Goal: Answer question/provide support: Answer question/provide support

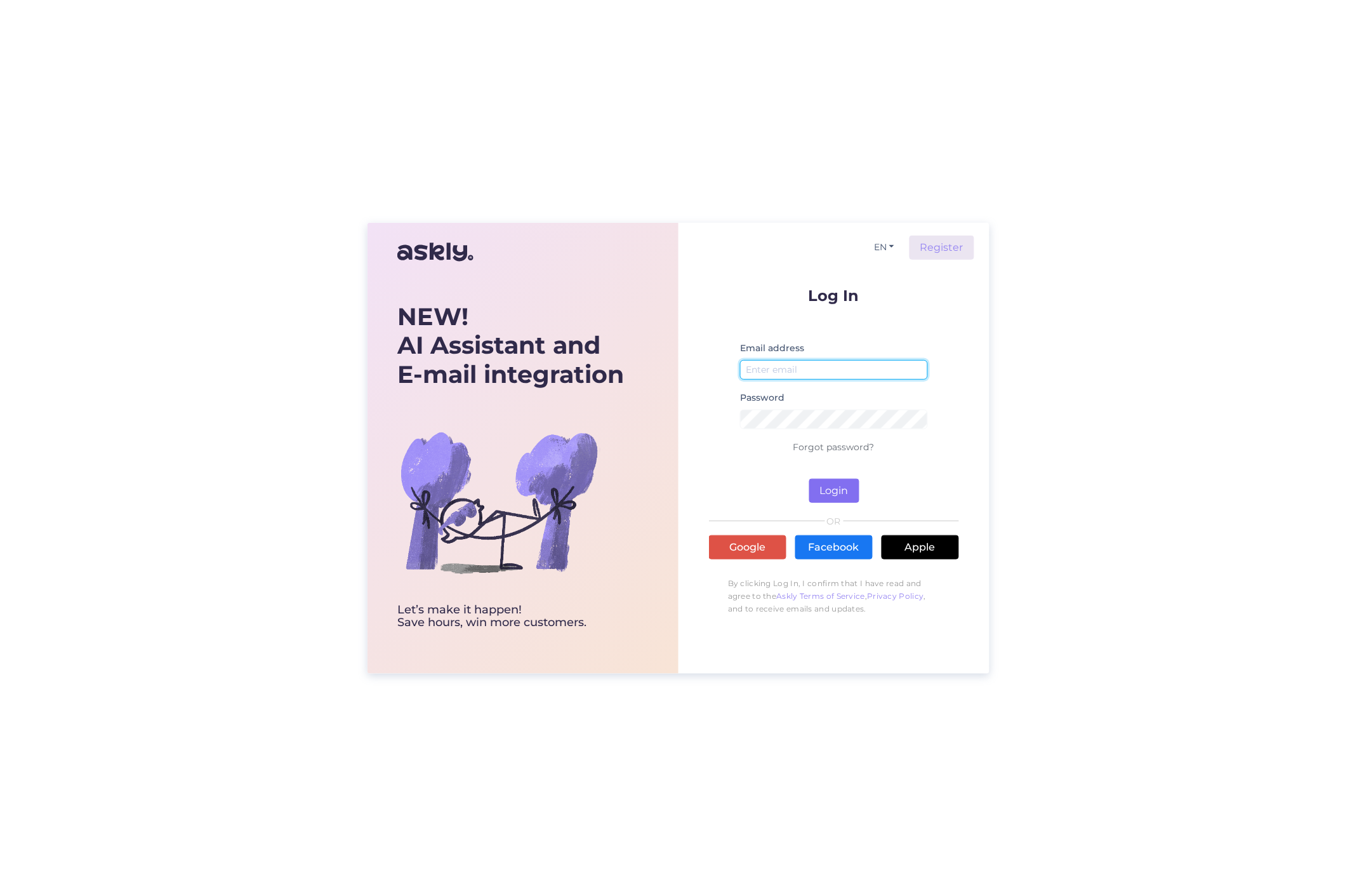
type input "[PERSON_NAME][EMAIL_ADDRESS][DOMAIN_NAME]"
click at [837, 495] on button "Login" at bounding box center [834, 490] width 50 height 24
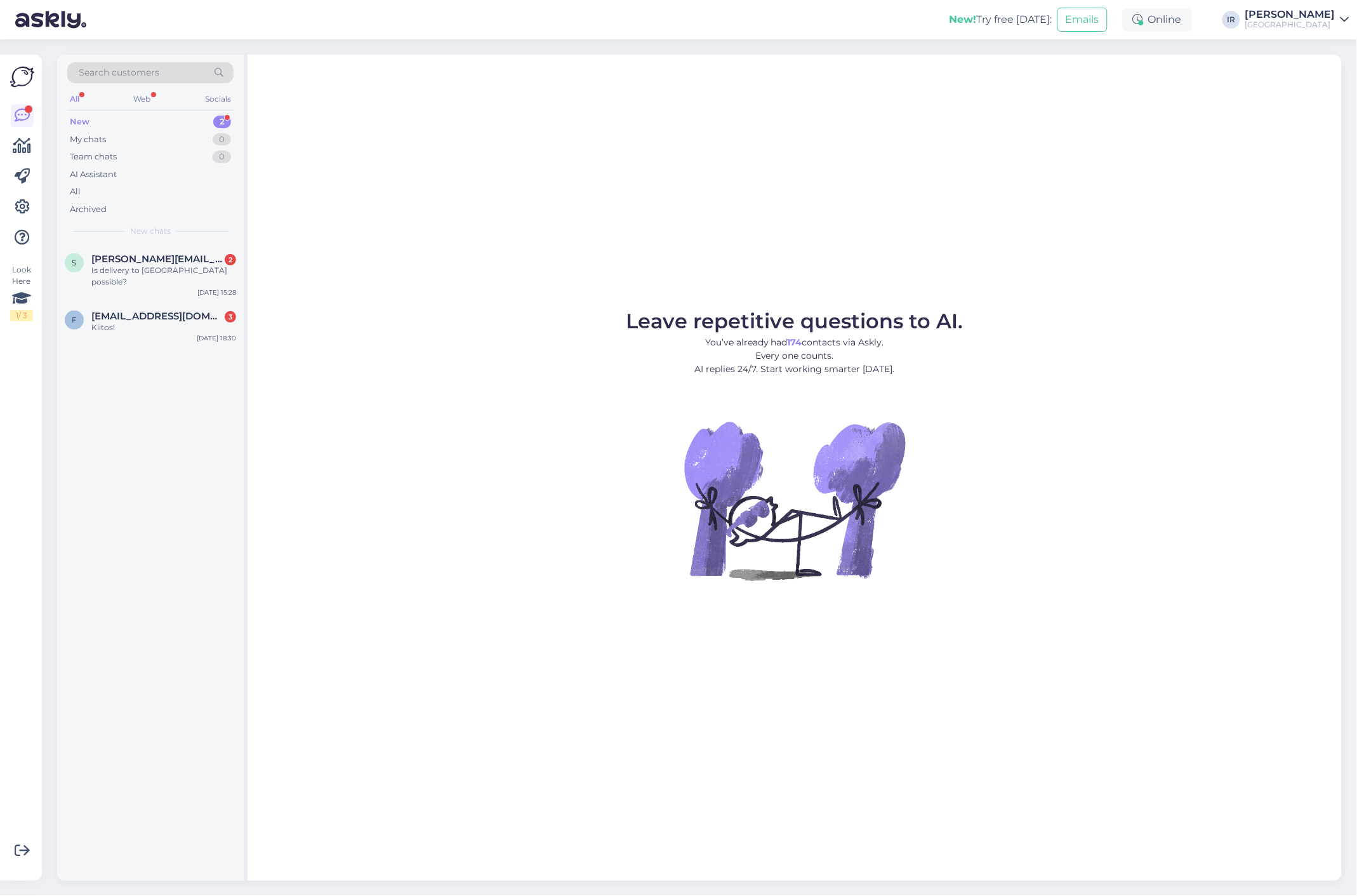
click at [1317, 15] on div "[PERSON_NAME]" at bounding box center [1290, 14] width 90 height 10
click at [1338, 18] on link "[PERSON_NAME] [GEOGRAPHIC_DATA]" at bounding box center [1297, 19] width 104 height 21
click at [103, 269] on div "Is delivery to [GEOGRAPHIC_DATA] possible?" at bounding box center [163, 276] width 145 height 23
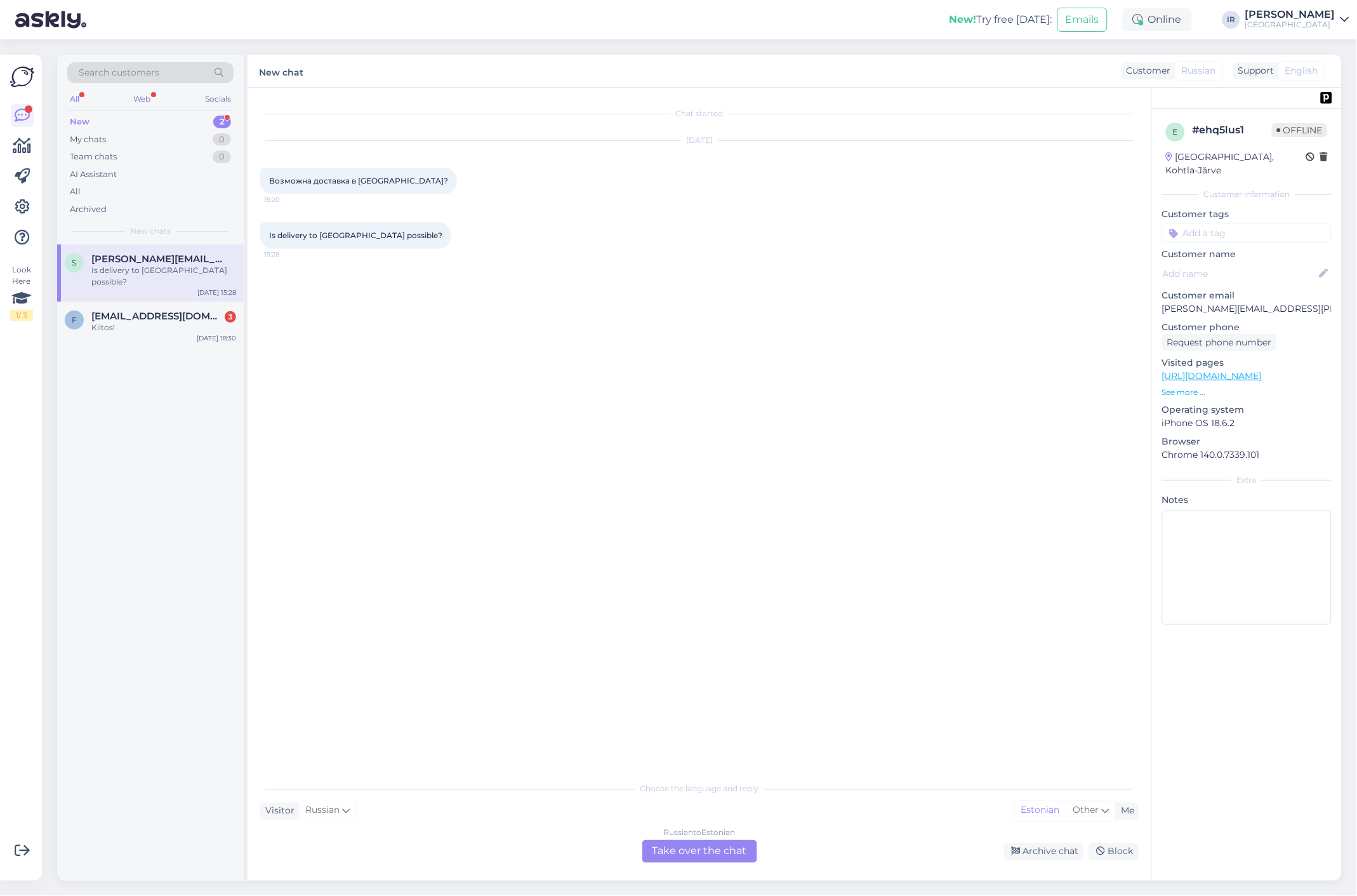
click at [689, 857] on div "Russian to Estonian Take over the chat" at bounding box center [700, 852] width 115 height 23
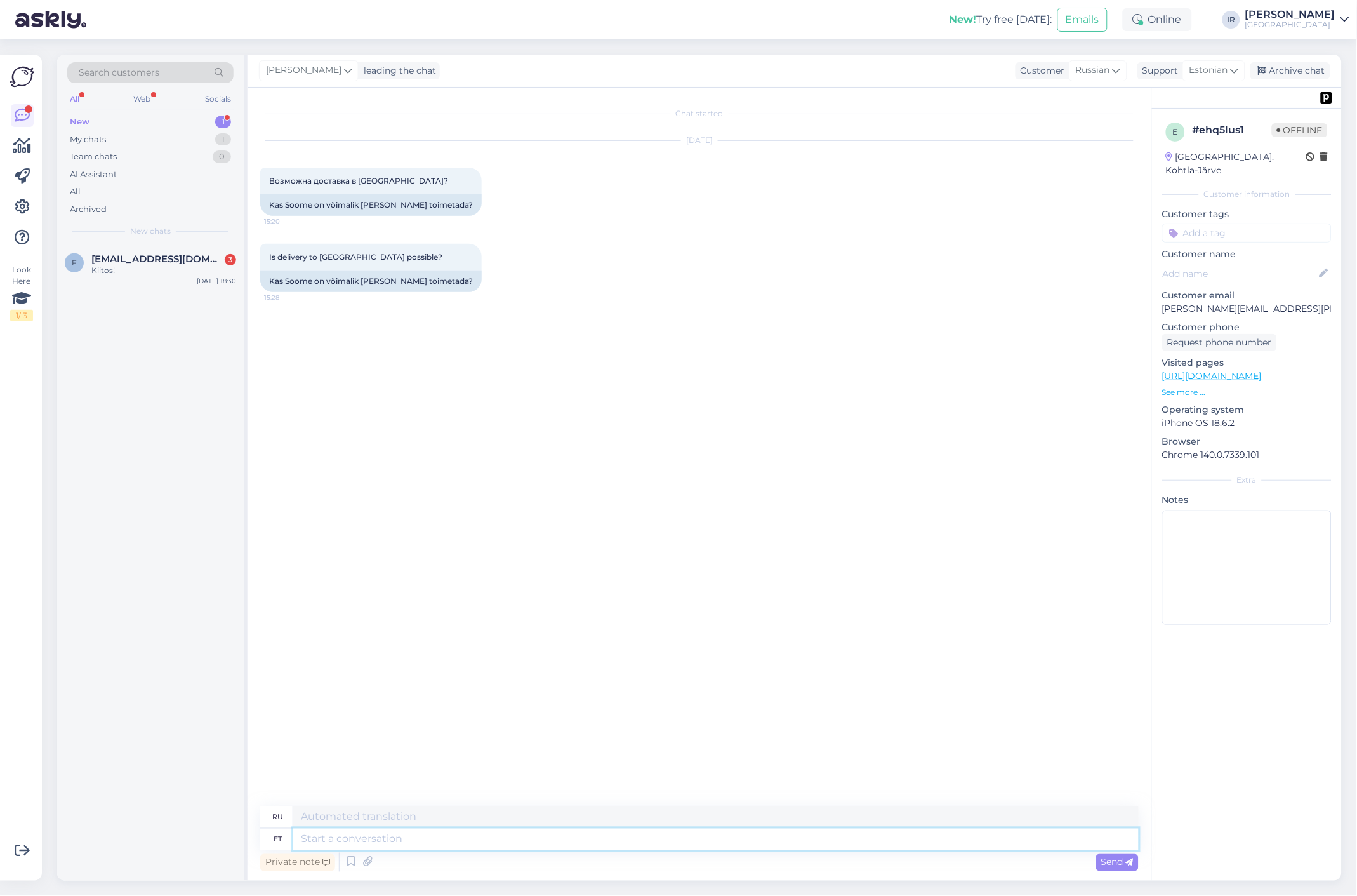
click at [401, 839] on textarea at bounding box center [716, 839] width 845 height 21
type textarea "yES"
type textarea "Да"
type textarea "y"
type textarea "Yes,"
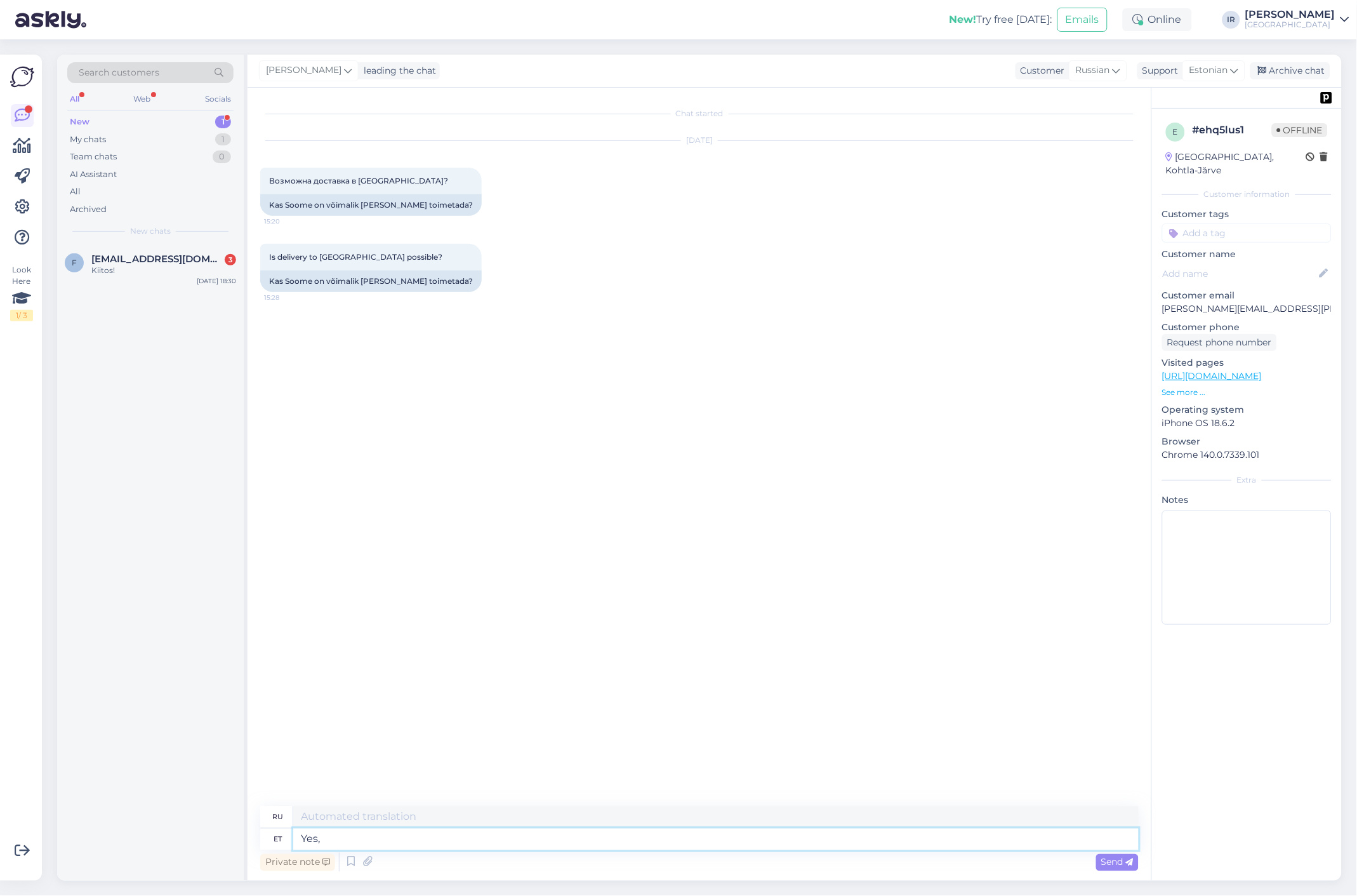
type textarea "Да,"
type textarea "Yes, it's p"
type textarea "Да, это."
type textarea "Yes, it's possible."
type textarea "Да, это возможно."
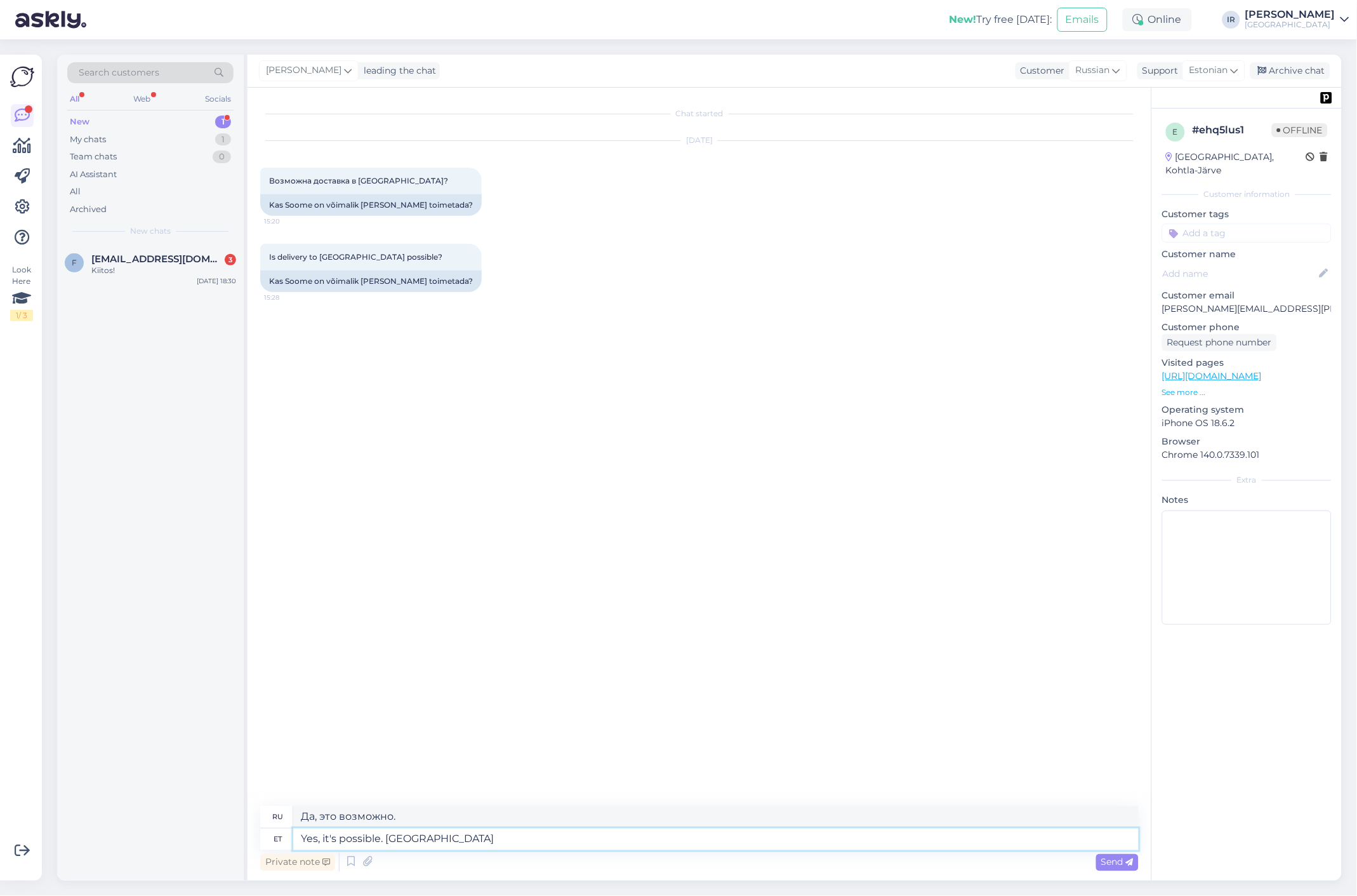
type textarea "Yes, it's possible. Choo"
type textarea "Да, это возможно. Чу"
drag, startPoint x: 441, startPoint y: 845, endPoint x: 385, endPoint y: 843, distance: 56.0
click at [385, 843] on textarea "Yes, it's possible. Choo" at bounding box center [716, 839] width 845 height 21
type textarea "Yes, it's possible."
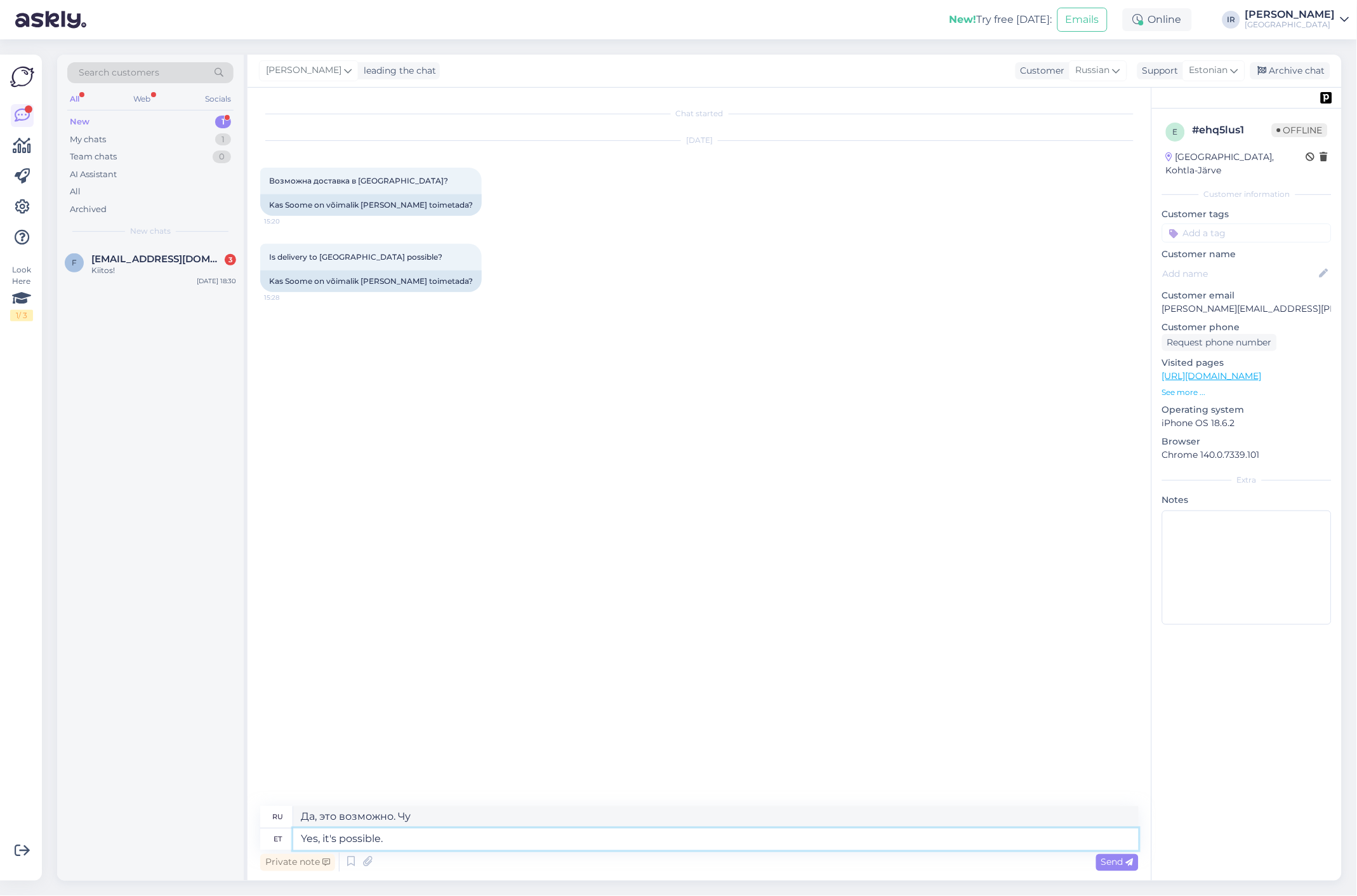
type textarea "Да, это возможно."
click at [440, 843] on textarea at bounding box center [716, 839] width 845 height 21
click at [136, 268] on div "Kiitos!" at bounding box center [163, 270] width 145 height 11
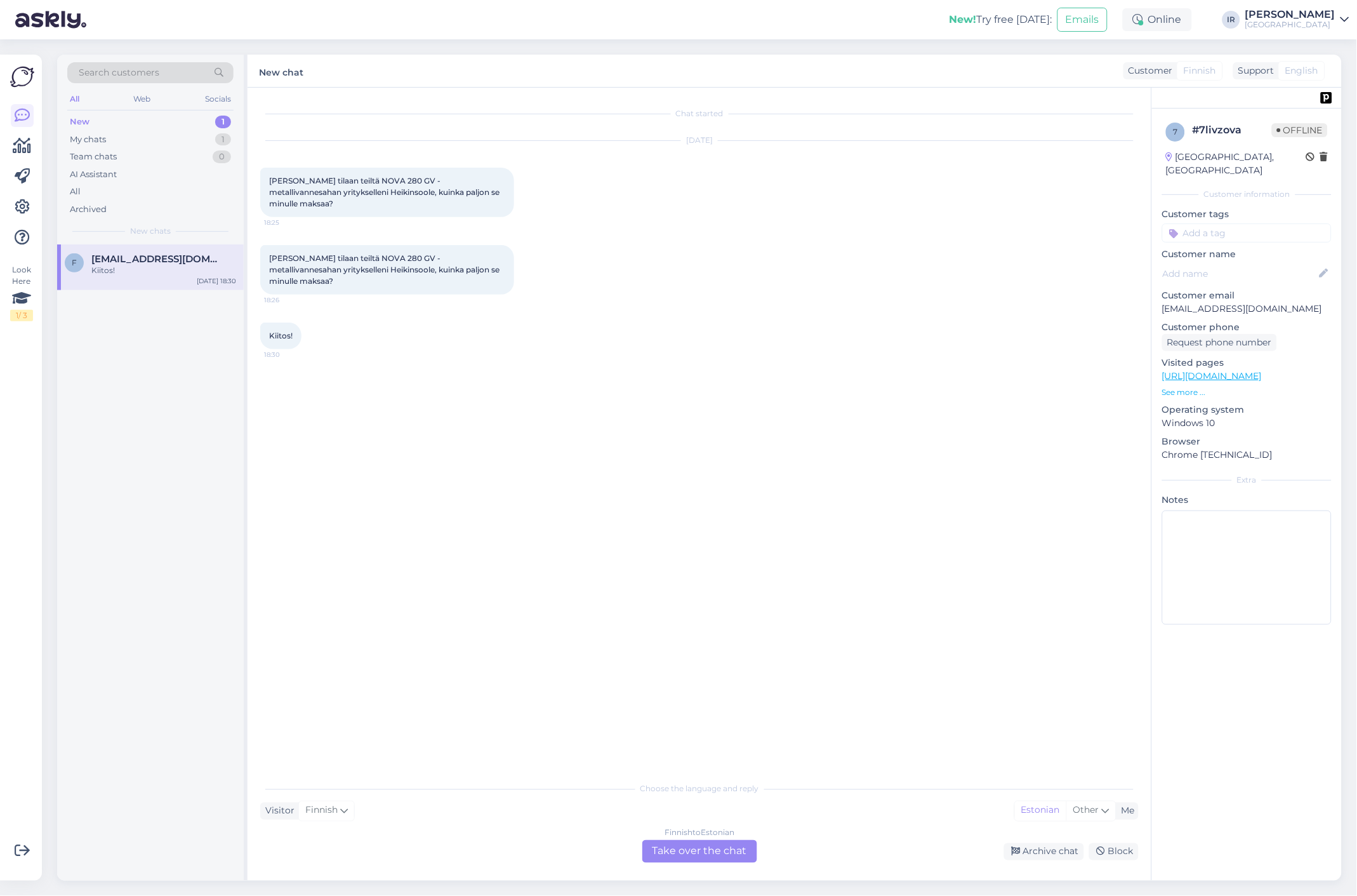
click at [680, 855] on div "Finnish to Estonian Take over the chat" at bounding box center [700, 852] width 115 height 23
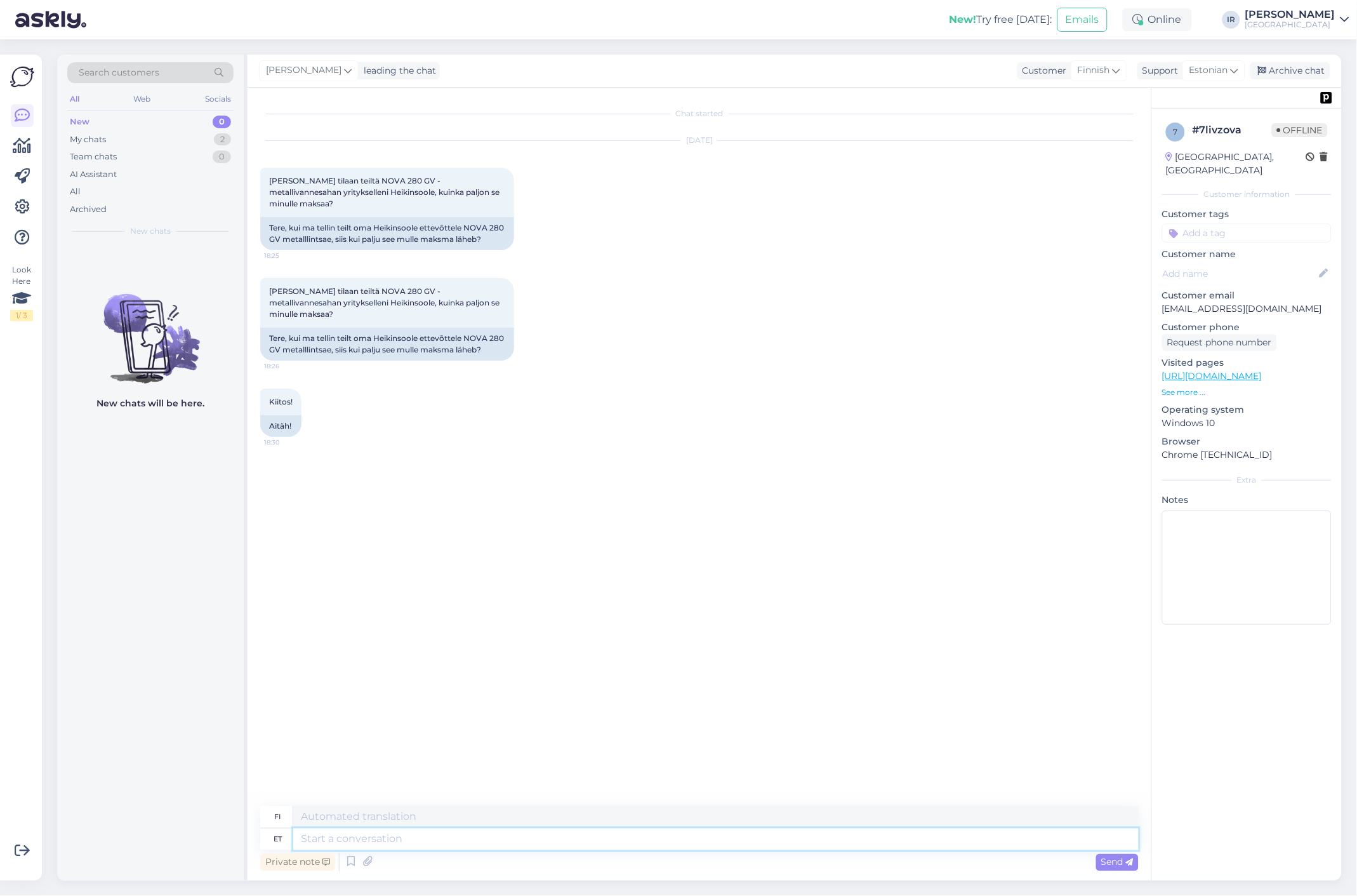
click at [399, 840] on textarea at bounding box center [716, 839] width 845 height 21
click at [1226, 70] on span "Estonian" at bounding box center [1208, 70] width 39 height 14
click at [1169, 195] on link "English" at bounding box center [1192, 198] width 139 height 21
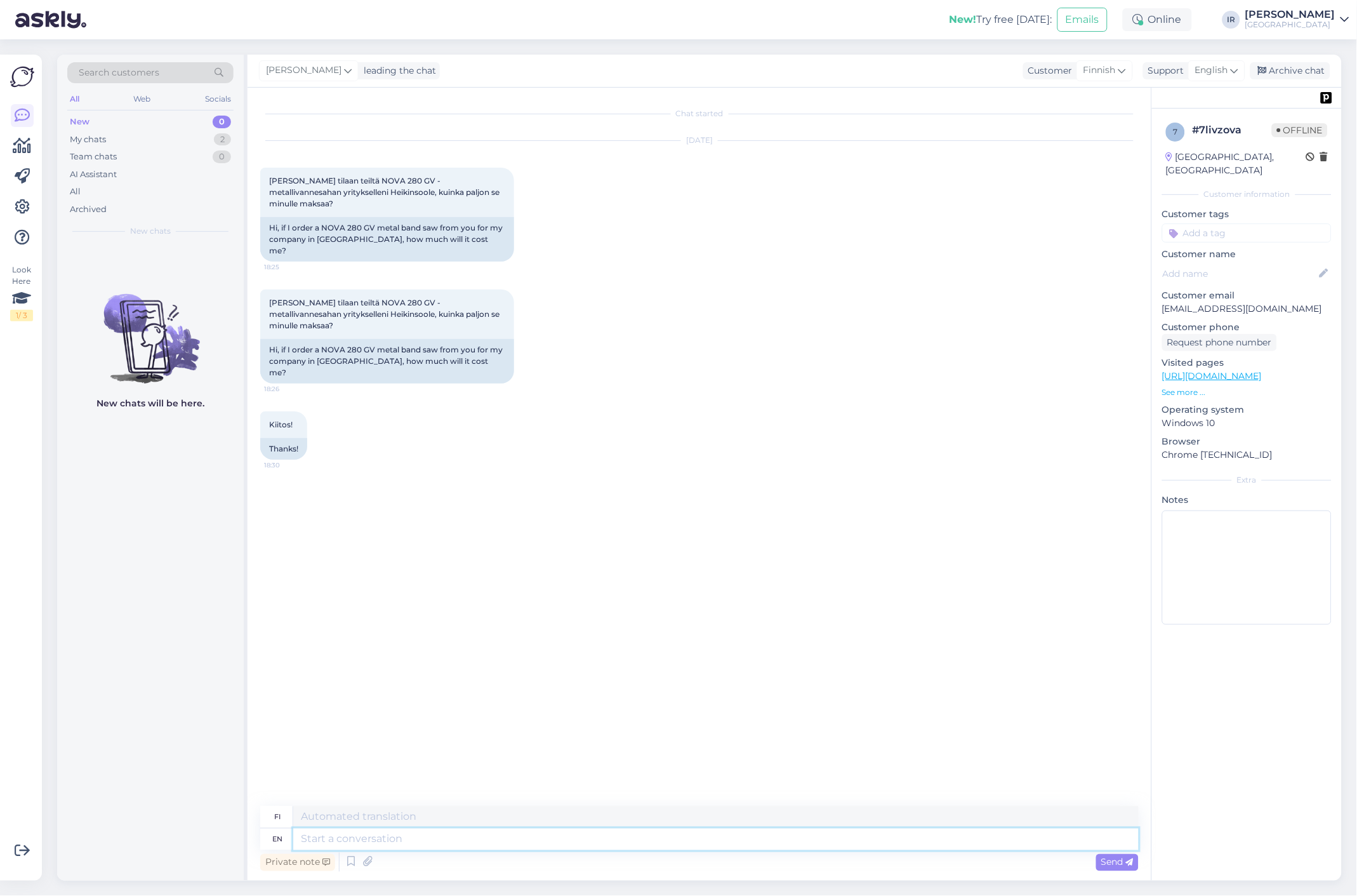
click at [402, 839] on textarea at bounding box center [716, 839] width 845 height 21
type textarea "Tere j"
type textarea "Tere"
type textarea "Tere ja v"
type textarea "Tere ja"
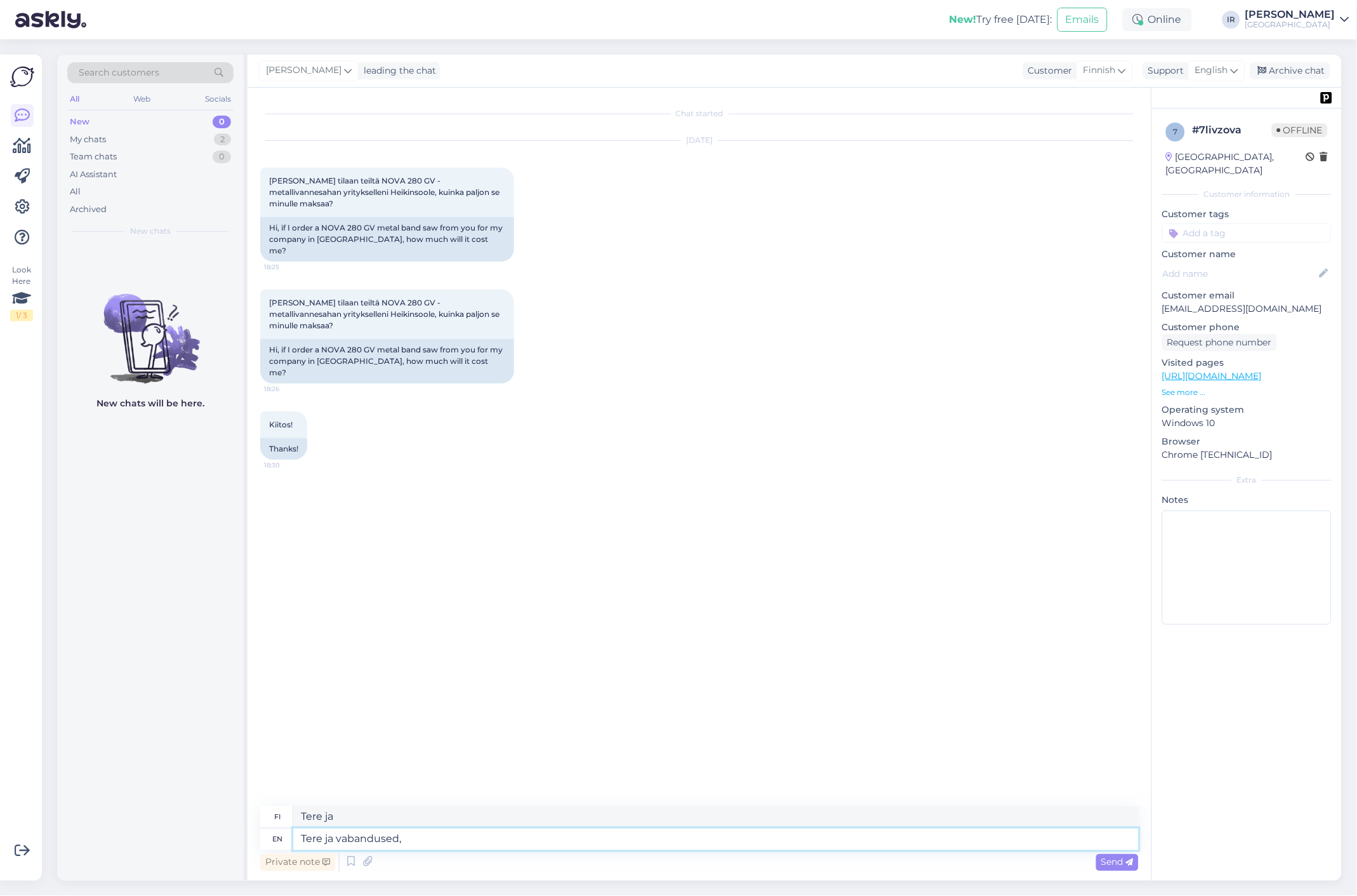
type textarea "Tere ja vabandused, e"
type textarea "Tere ja vapaudet,"
type textarea "Tere ja vabandused, et"
type textarea "Tere ja vapaudet jne."
type textarea "Tere ja vabandused, et pidite"
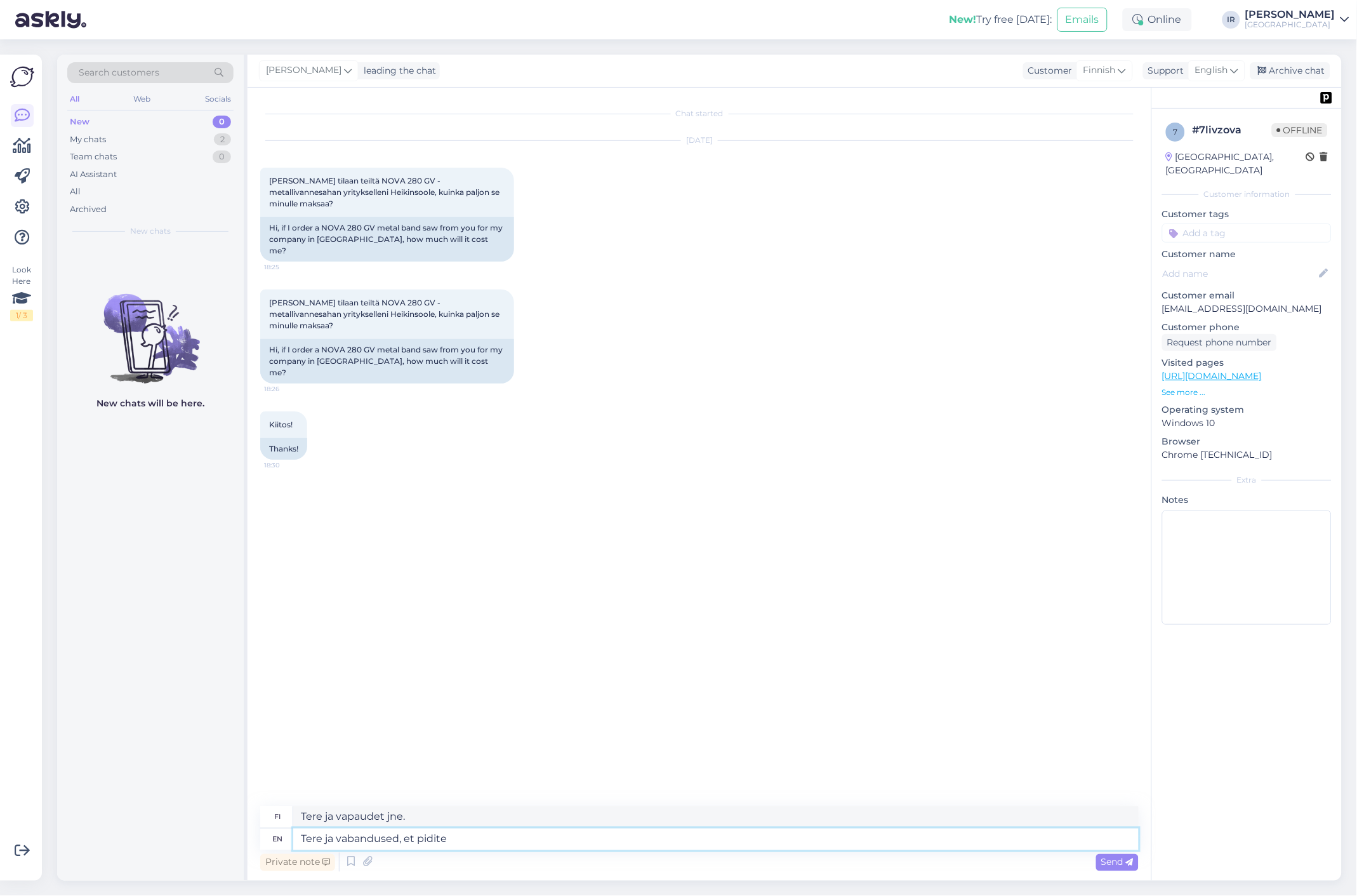
type textarea "On olemassa ja vapautettu, [PERSON_NAME]"
type textarea "Tere ja vabandused, et pidite vastust o"
type textarea "Tere ja vabandused, et pidite vastust"
type textarea "Tere ja vabandused, et pidite vastust ootama!"
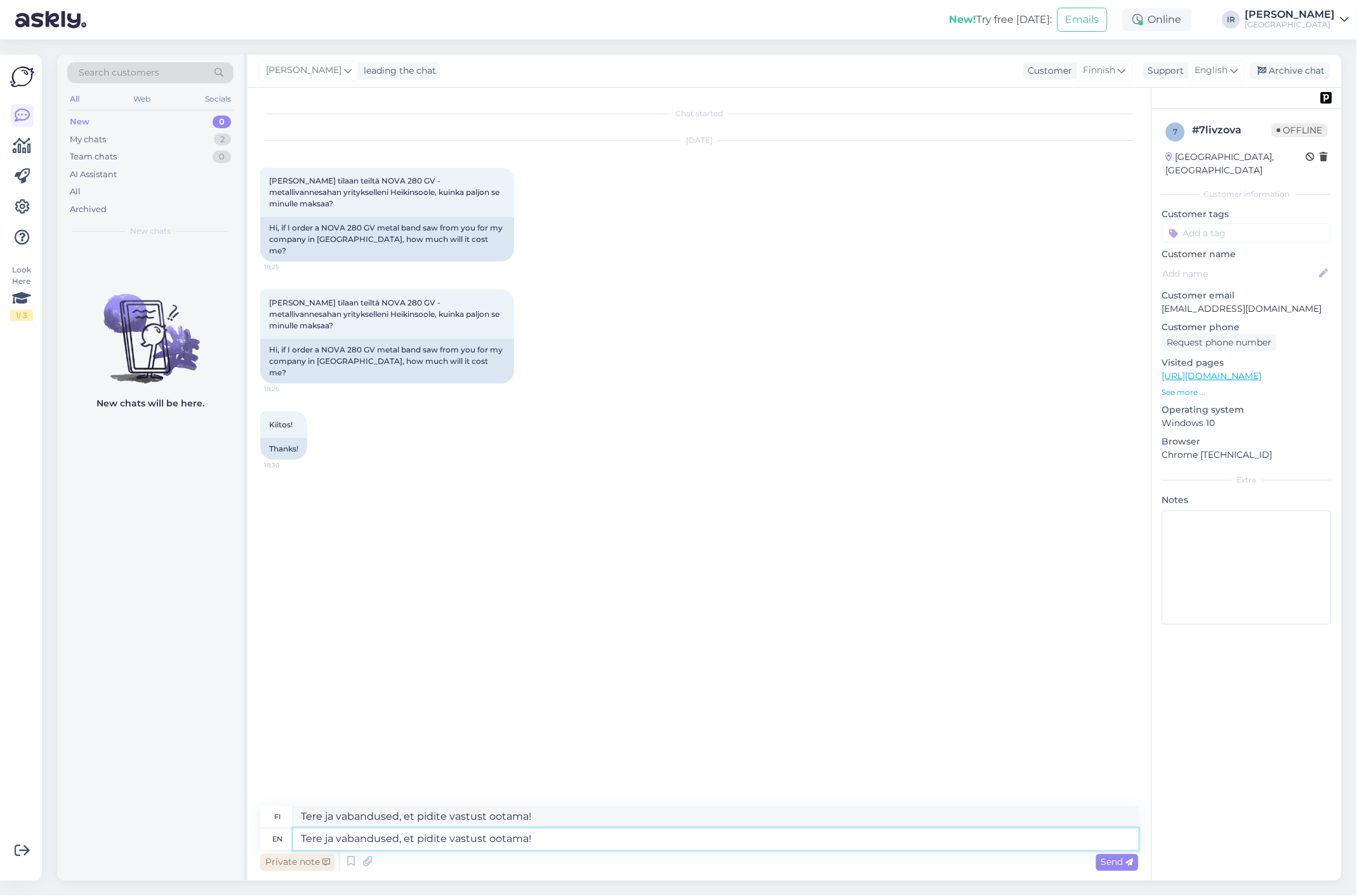
drag, startPoint x: 568, startPoint y: 842, endPoint x: 272, endPoint y: 855, distance: 296.3
click at [272, 855] on div "fi Tere ja vabandused, et pidite vastust ootama! en Tere ja vabandused, et pidi…" at bounding box center [699, 840] width 878 height 68
type textarea "Hello,"
type textarea "Hei,"
type textarea "Hello, sorry"
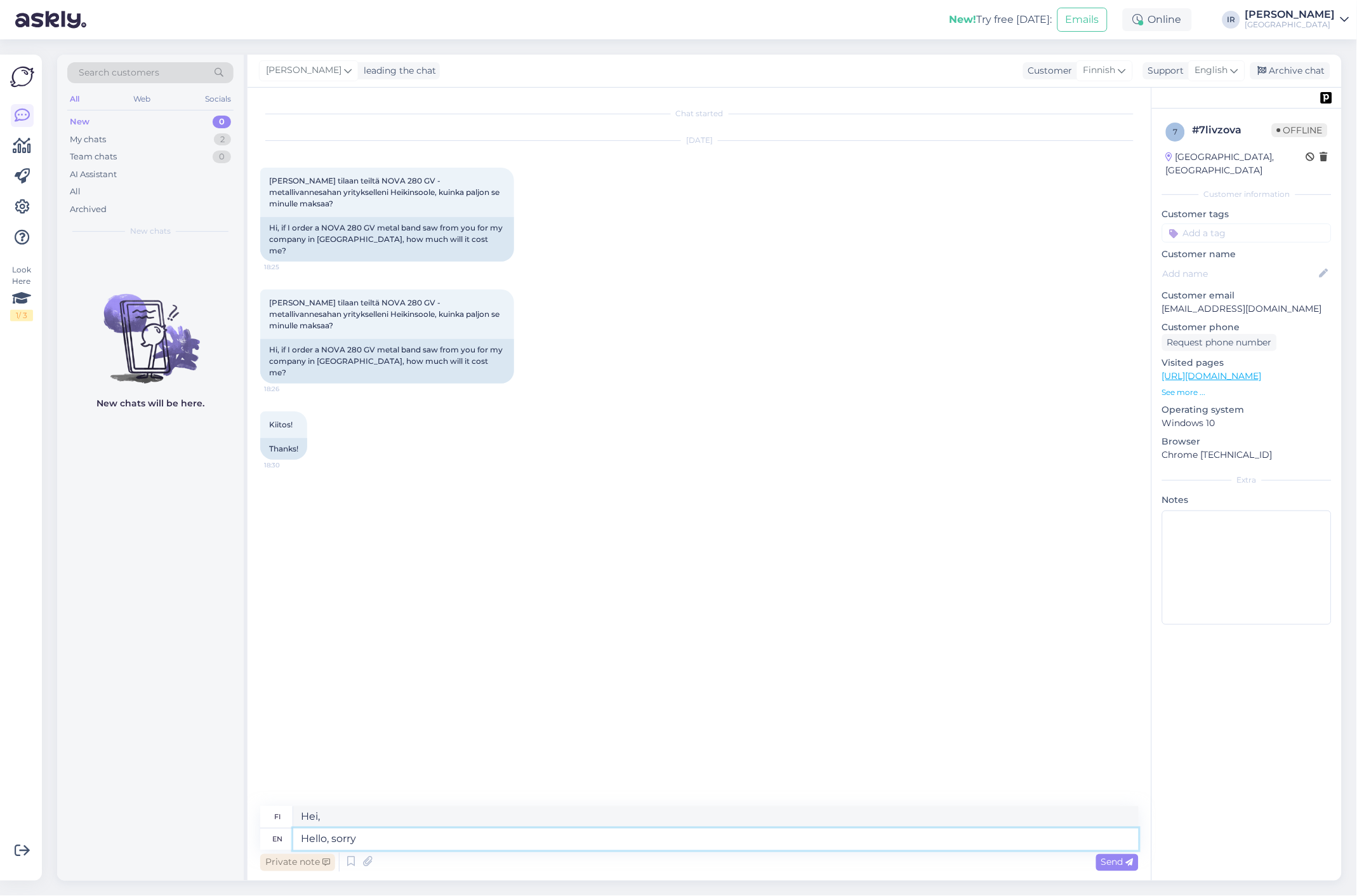
type textarea "Hei, anteeksi"
type textarea "Hello, sorry for"
type textarea "Hei, pahoittelut"
type textarea "Hello, sorry a"
type textarea "Hei, anteeksi"
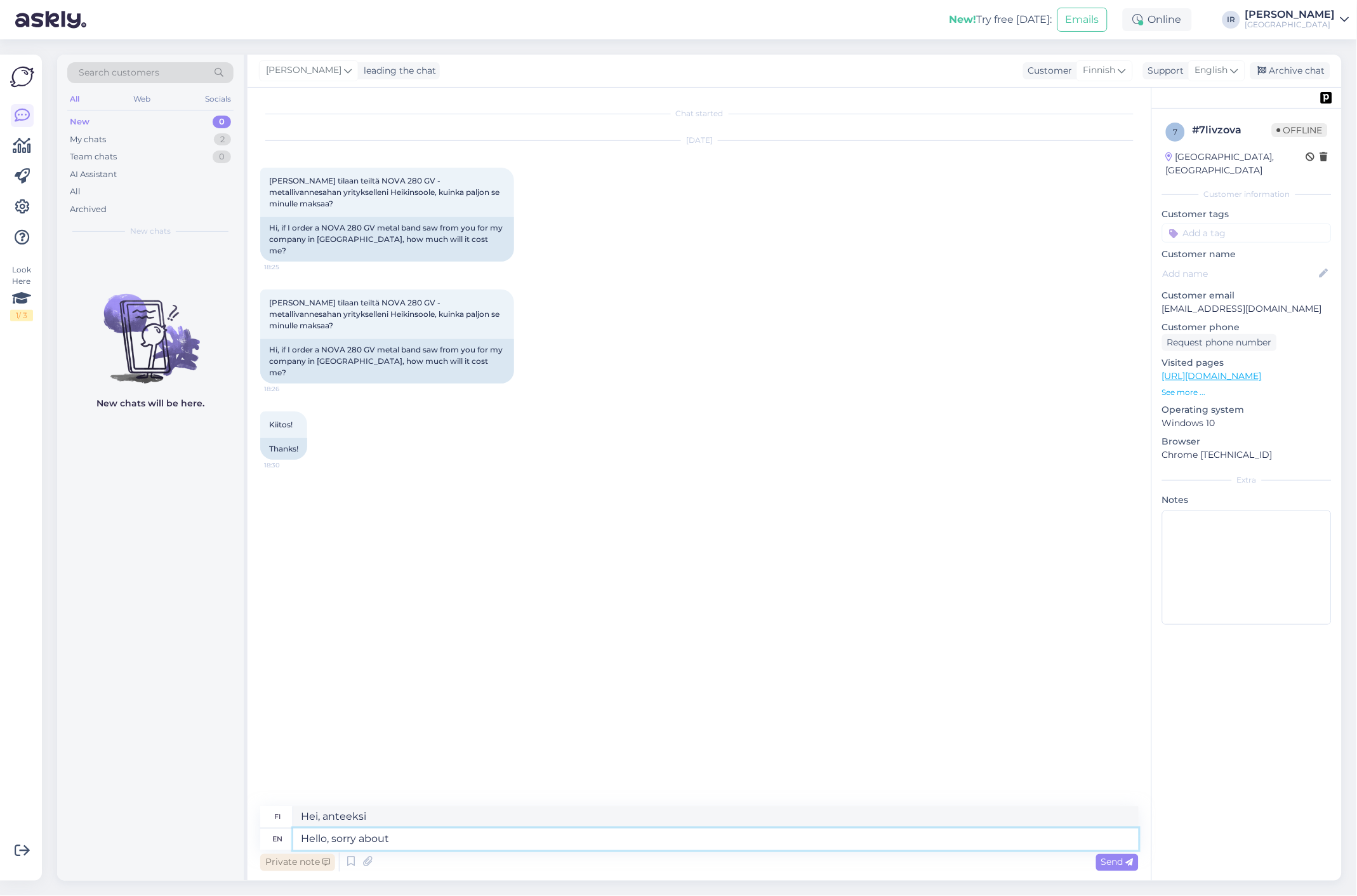
type textarea "Hello, sorry about"
type textarea "Hei, pahoittelut siitä"
type textarea "Hello, sorry about the r"
type textarea "Hei, pahoittelut asiasta"
type textarea "Hello, sorry about the response t"
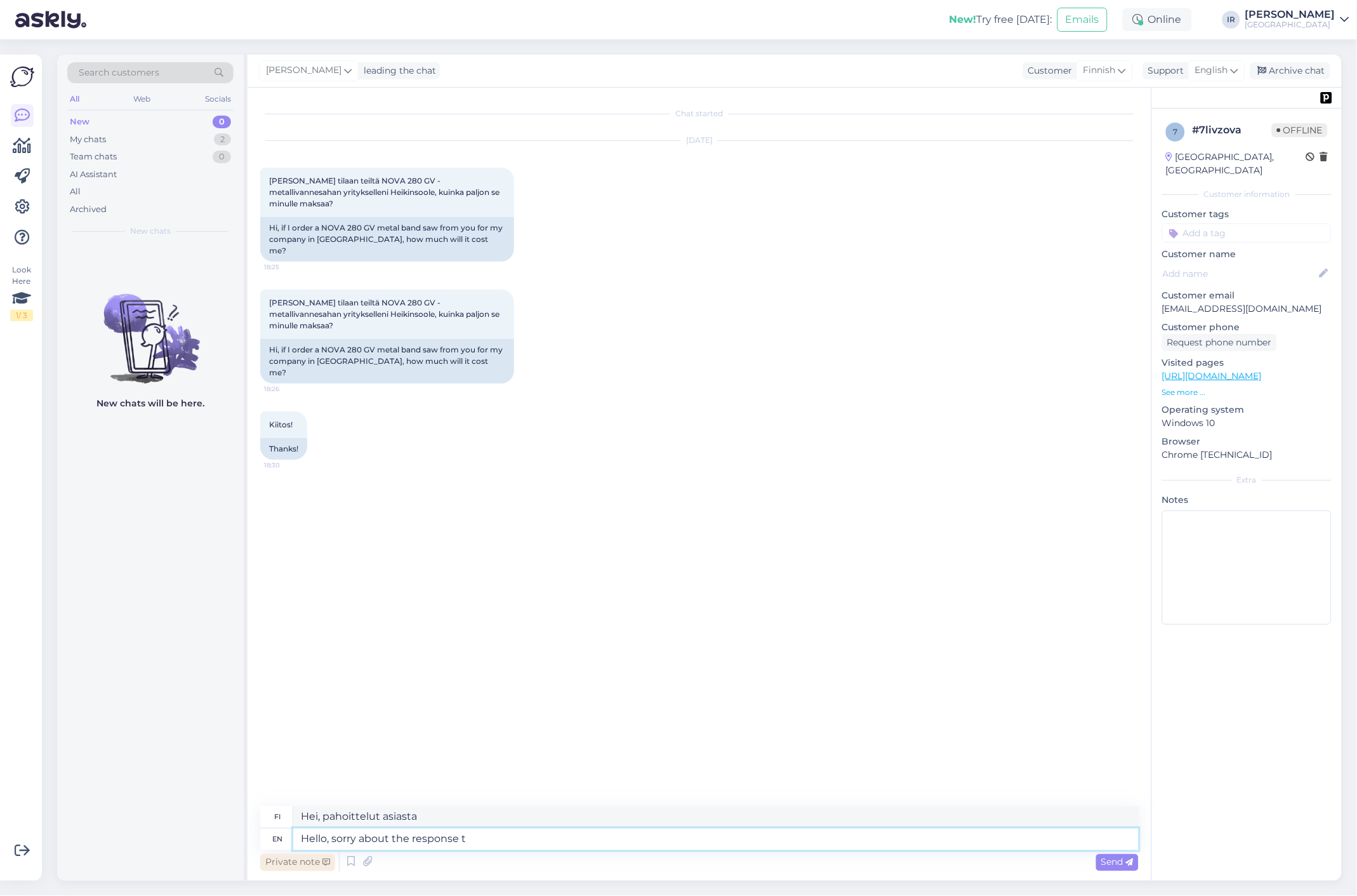
type textarea "Hei, pahoittelut vastauksesta"
type textarea "Hello, sorry about the response time!"
type textarea "Hei, pahoittelut vastausajasta!"
type textarea "T"
type textarea "Saaksime te"
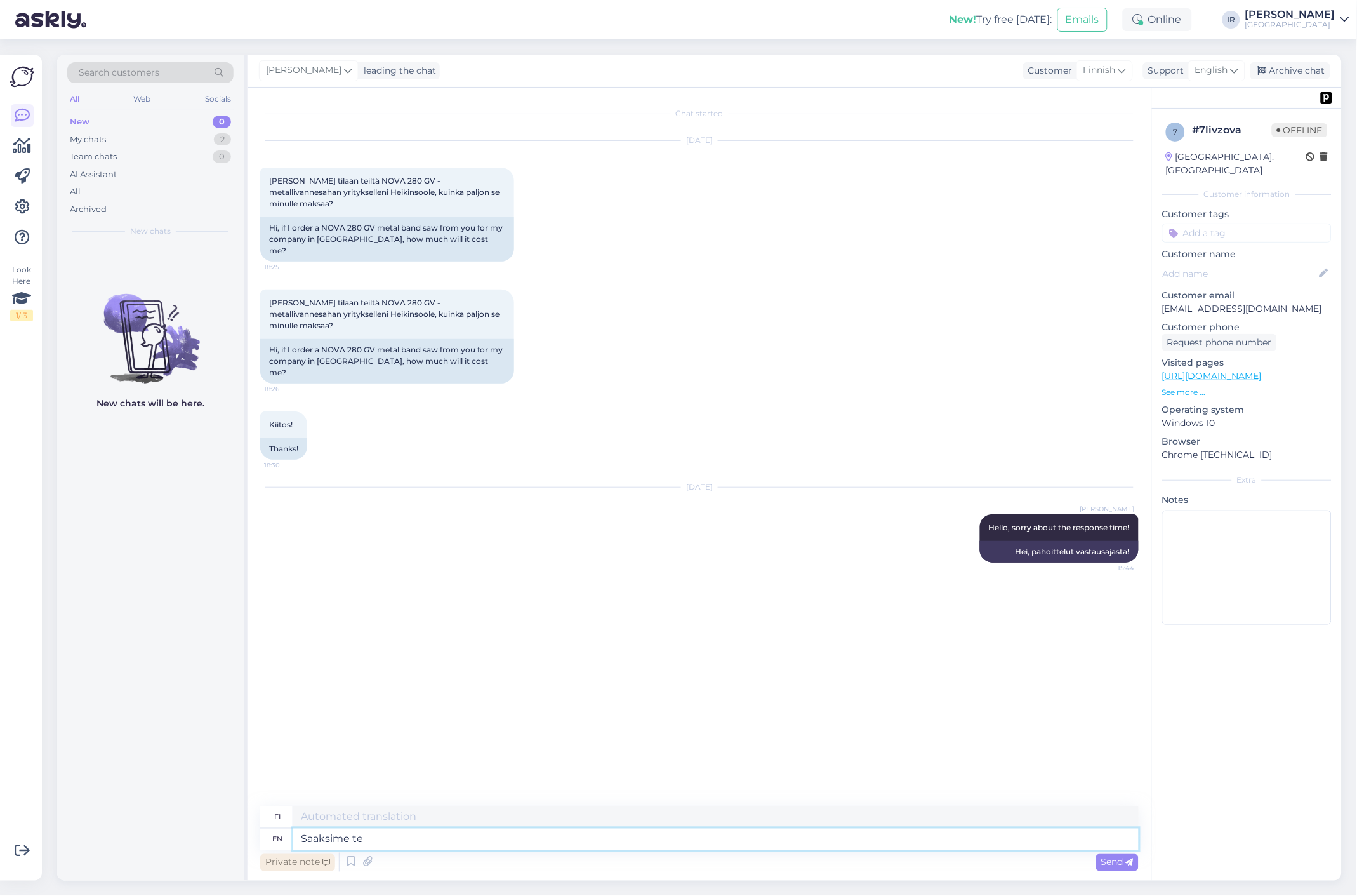
type textarea "Saaksime"
type textarea "Saaksime teile te"
type textarea "Saaksime teille"
type textarea "Saaksime teile teha"
type textarea "Saaksime teille teha"
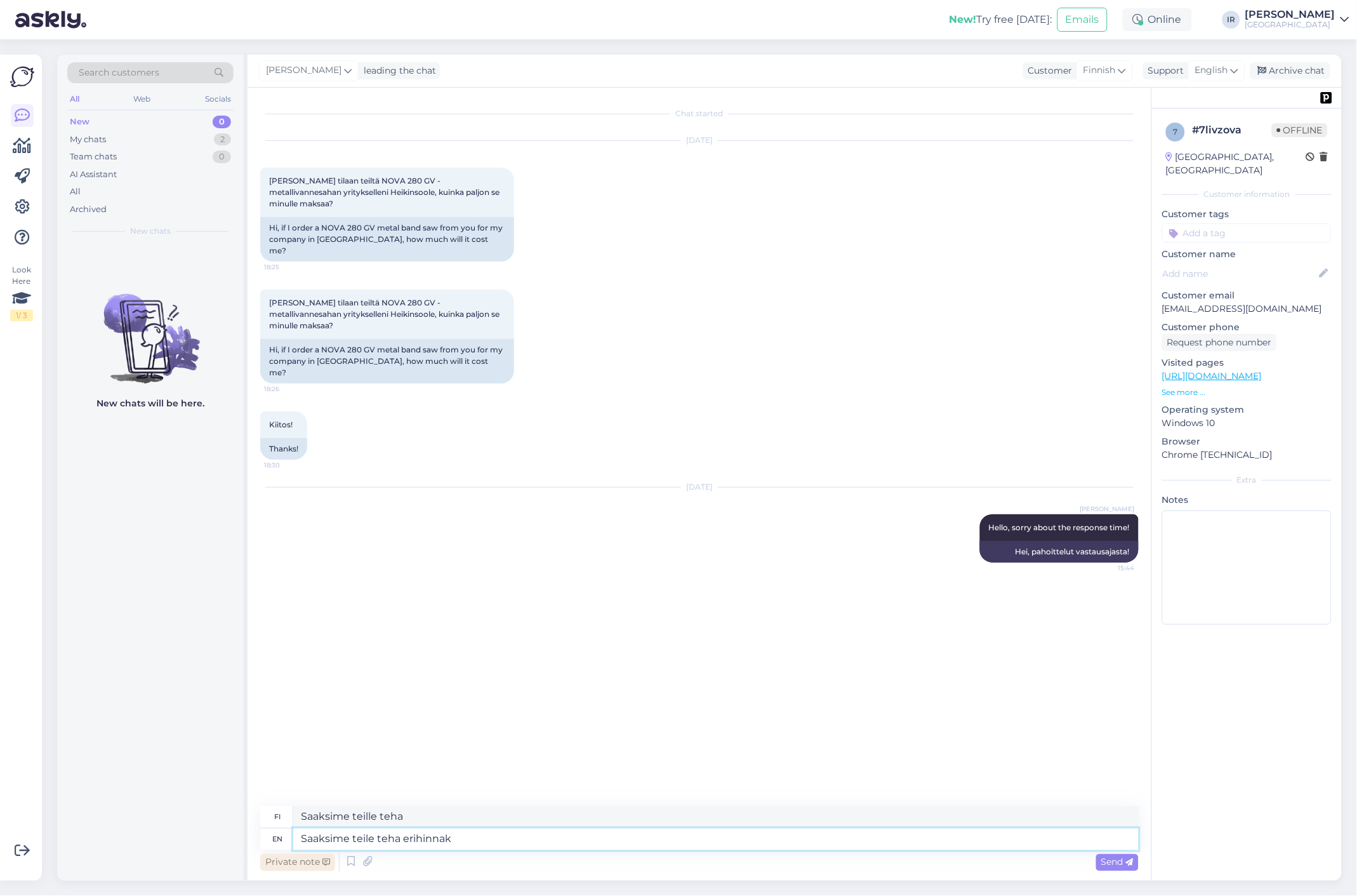
type textarea "Saaksime teile teha erihinnaks"
type textarea "We"
type textarea "Me"
type textarea "We can o"
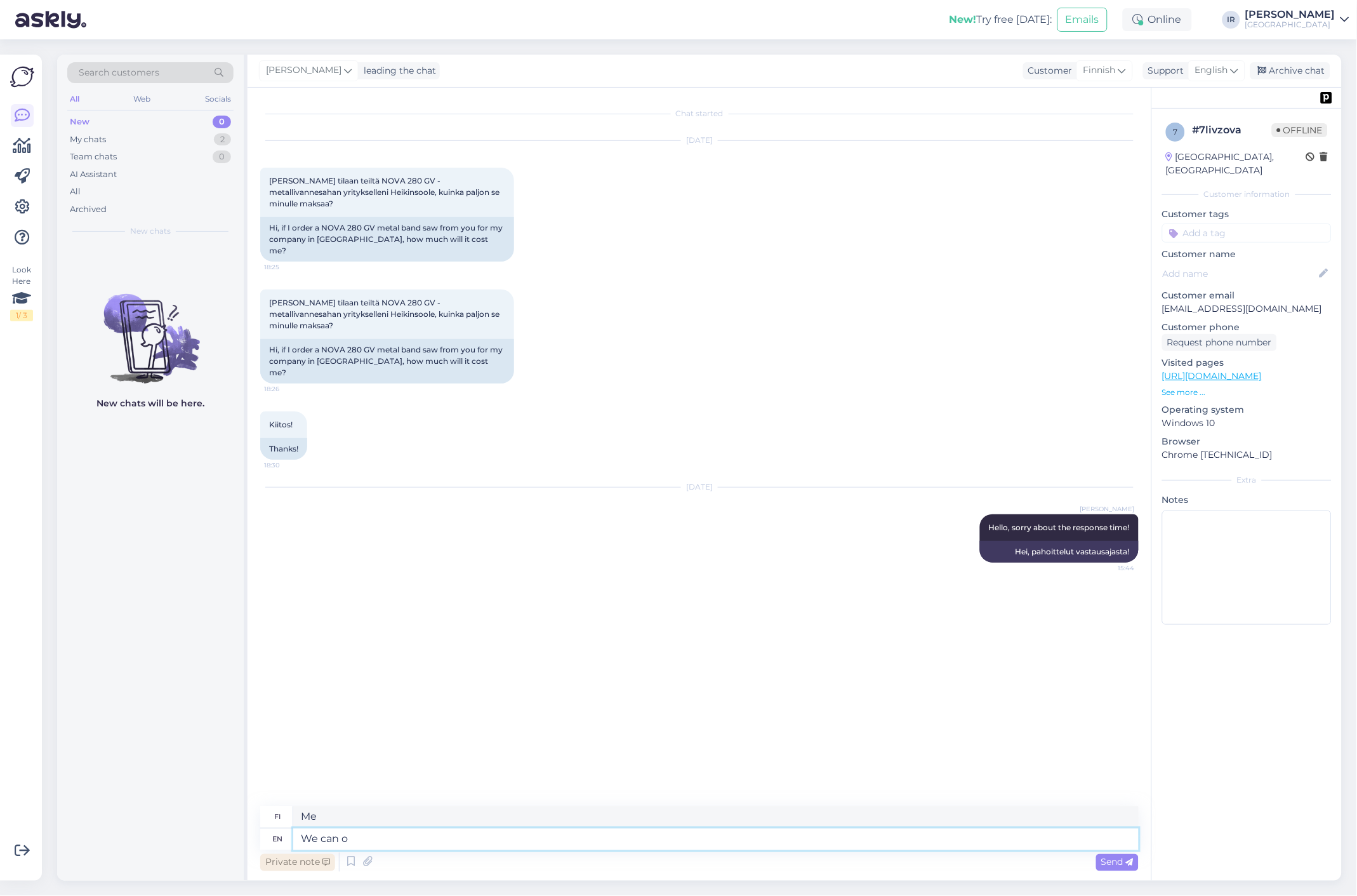
type textarea "Me voimme"
type textarea "We can offer"
type textarea "Voimme tarjota"
type textarea "We can offer special p"
type textarea "Voimme tarjota erityistä"
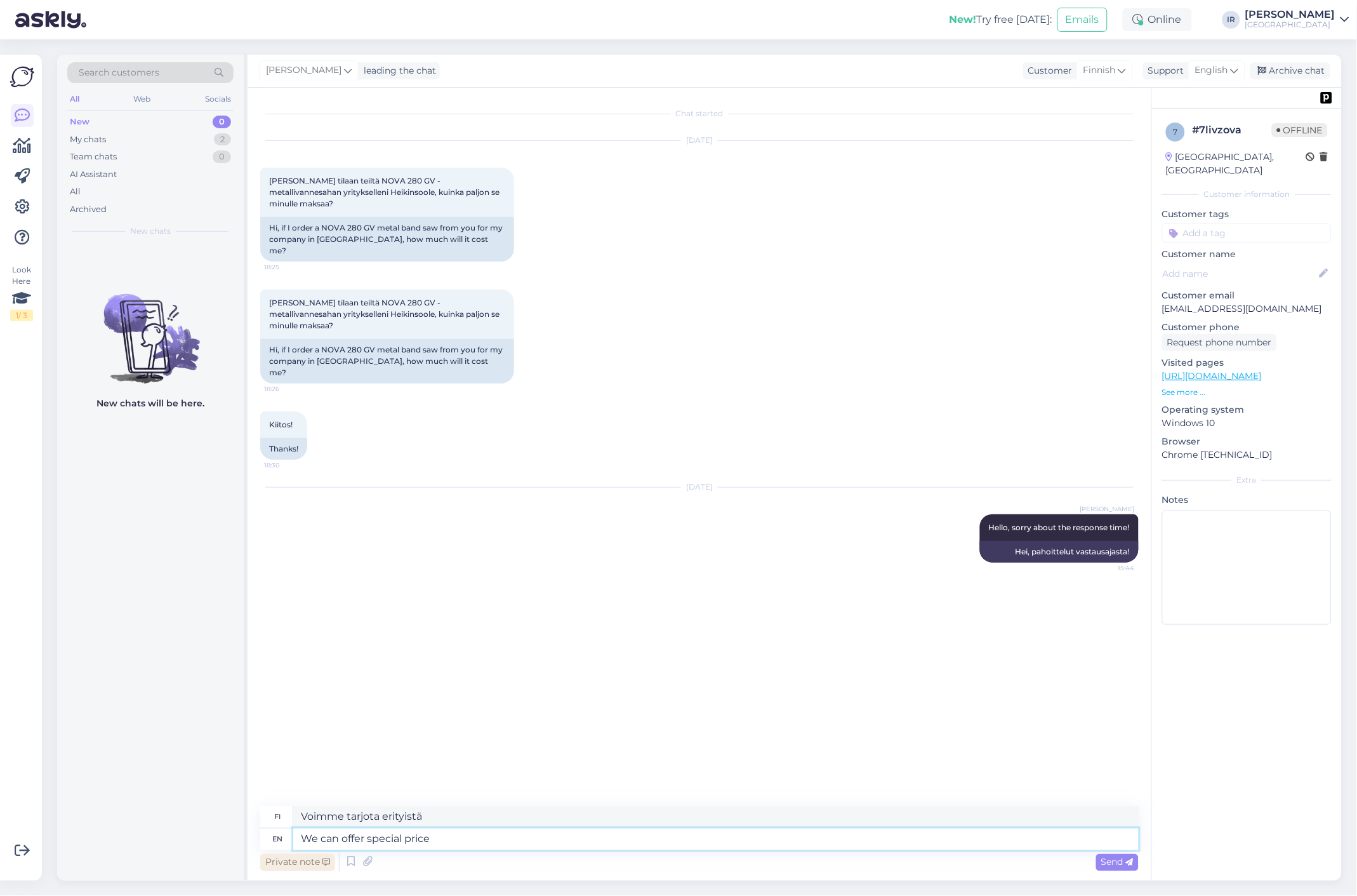
type textarea "We can offer special price"
type textarea "Voimme [PERSON_NAME]"
click at [479, 840] on textarea "We can offer special price" at bounding box center [716, 839] width 845 height 21
click at [469, 840] on textarea "We can offer special price" at bounding box center [716, 839] width 845 height 21
type textarea "We can offer special price 1601"
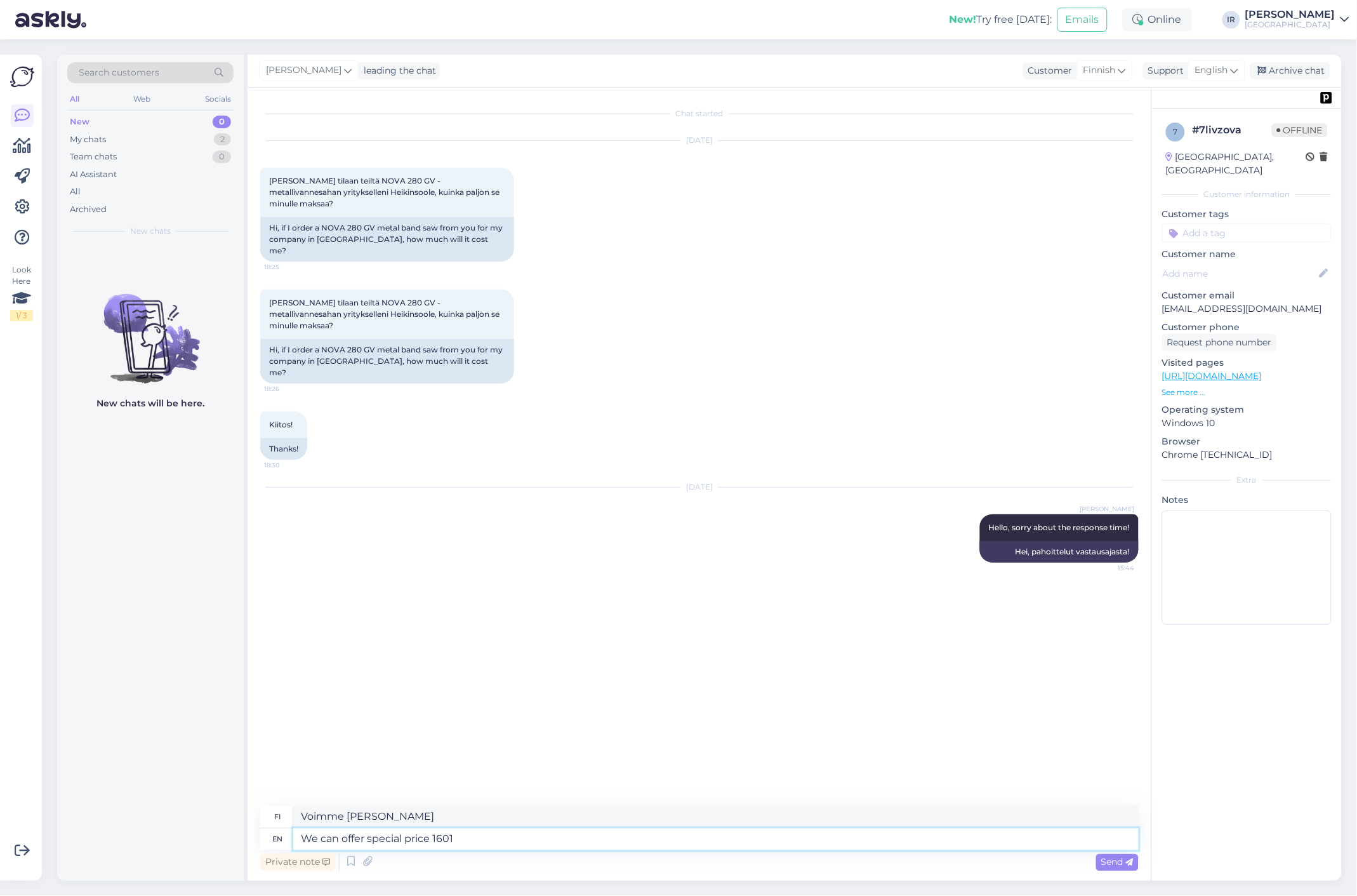
type textarea "Voimme tarjota erikoishintaan 1601"
type textarea "We can offer special price"
type textarea "Voimme [PERSON_NAME]"
type textarea "We can offer special price 2601"
type textarea "Voimme tarjota erikoishintaan 2601"
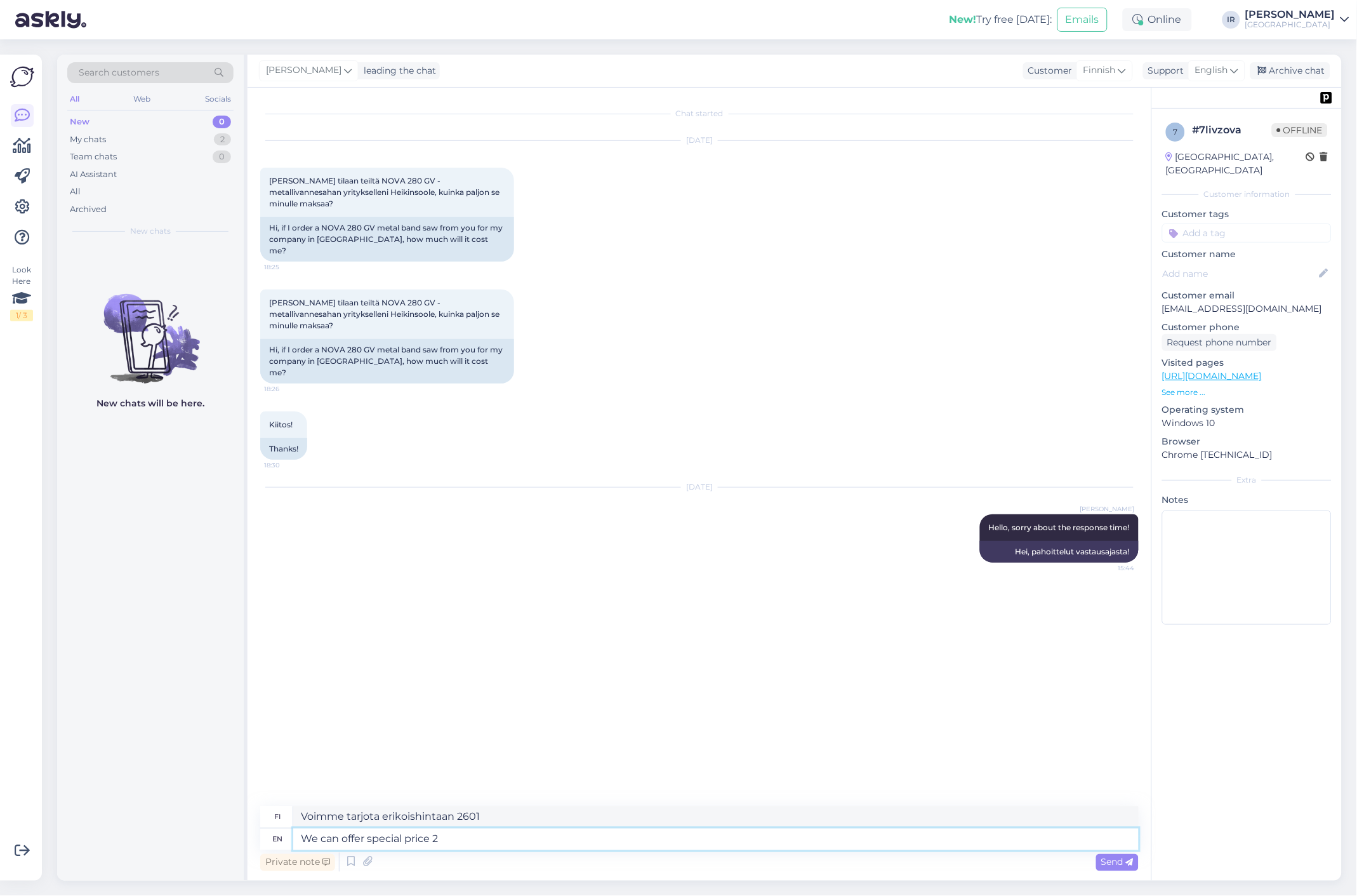
type textarea "We can offer special price 25"
type textarea "Voimme tarjota erikoishintaan 2"
type textarea "We can offer special price 2599e"
type textarea "Voimme tarjota erikoishintaan 2599"
type textarea "We can offer special price 2599eur"
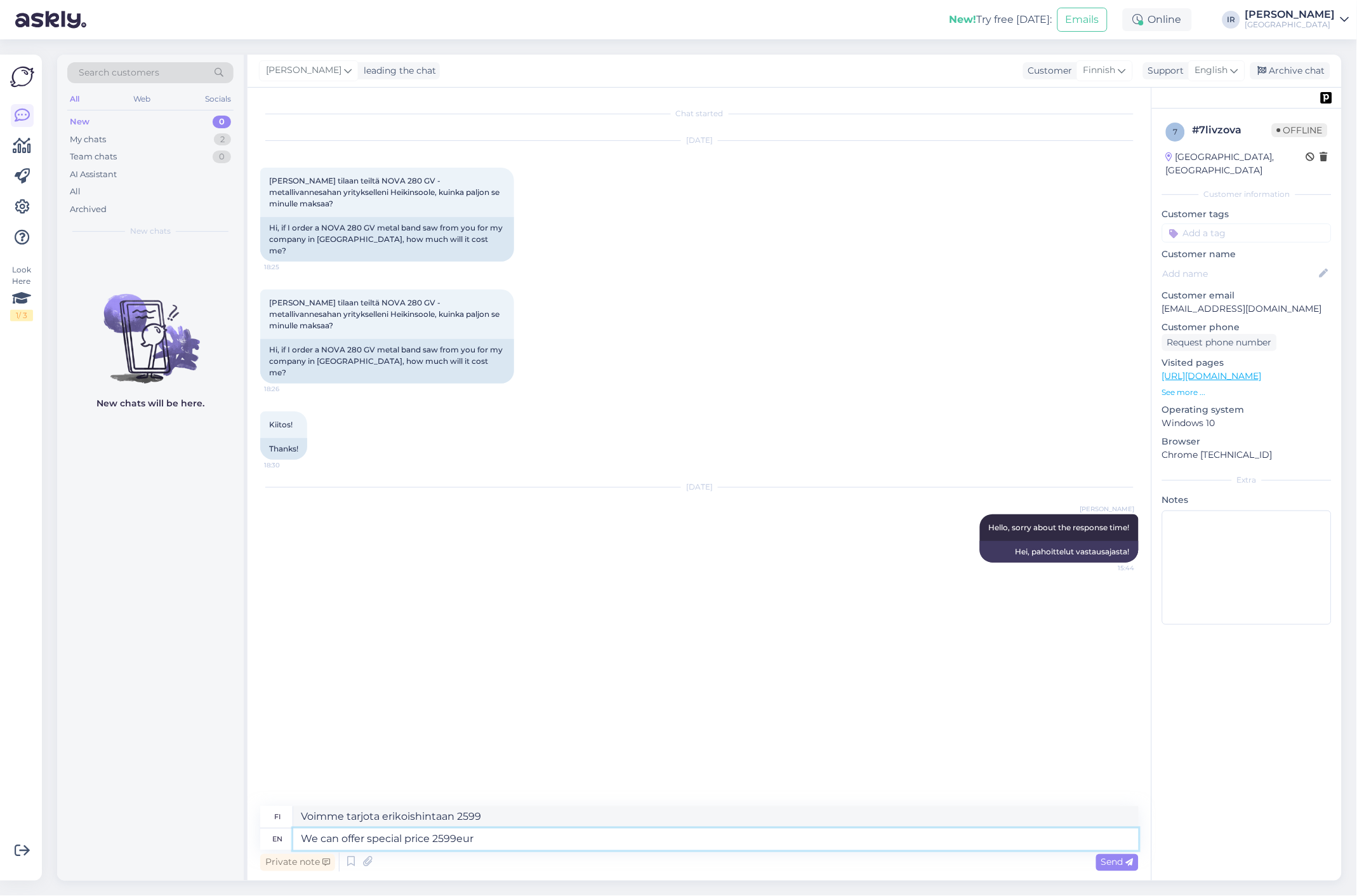
type textarea "Voimme tarjota erikoishintaan 2599 euroa"
type textarea "We can offer special price 2599eur (Vat"
type textarea "Voimme tarjota erikoishintaan 2599 euroa (alv."
type textarea "We can offer special price 2599eur (Vat included)"
type textarea "Voimme tarjota erikoishintaan 2599 euroa (sisältää alv:n)"
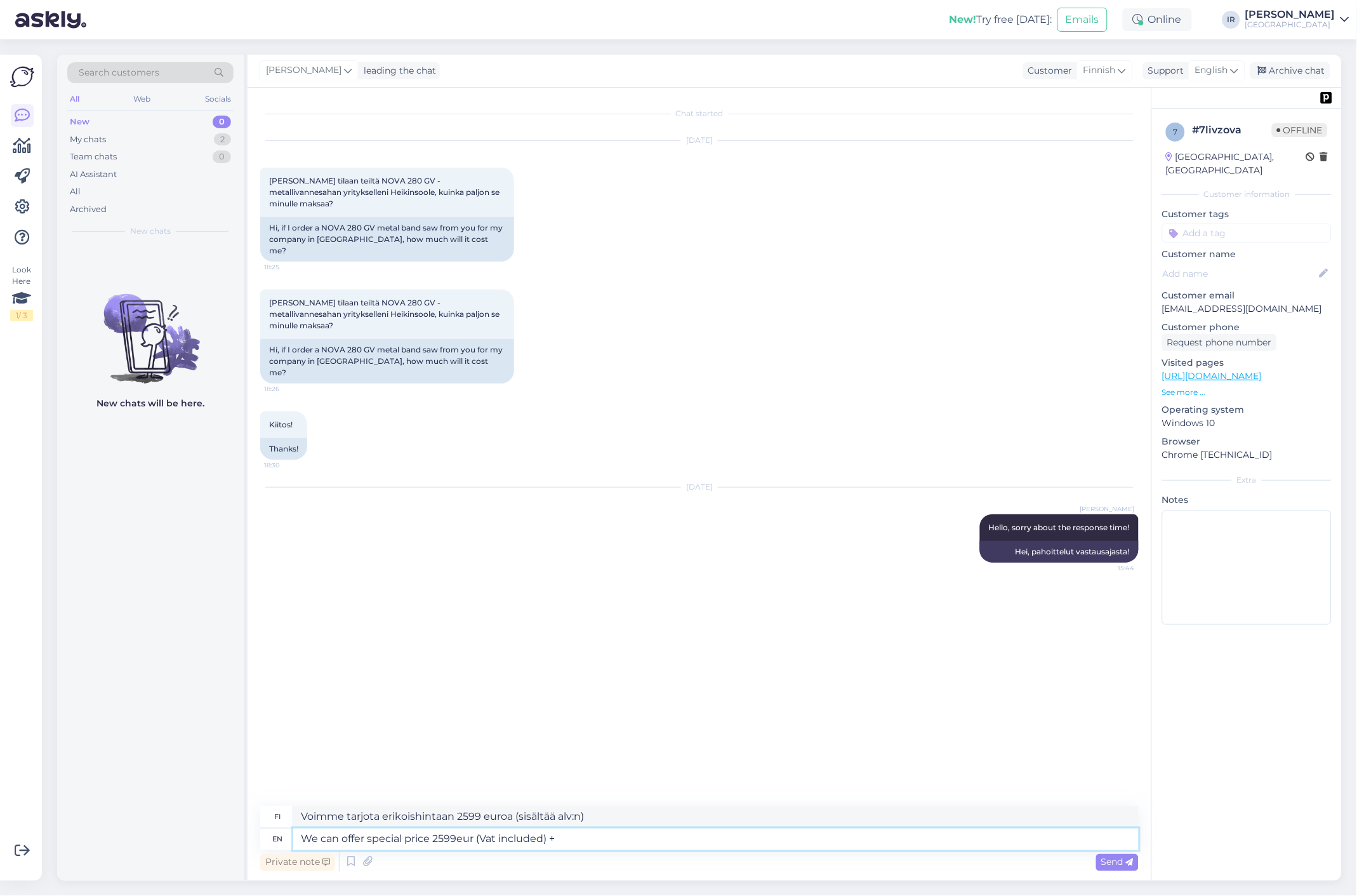
type textarea "We can offer special price 2599eur (Vat included) +"
type textarea "Voimme tarjota erikoishintaan 2599 euroa (sisältää alv:n) +"
type textarea "We can offer special price 2599eur (Vat included) + transport"
type textarea "Voimme tarjota erikoishintaan 2599 euroa (sisältää alv:n) + toimituskulut."
type textarea "We can offer special price 2599eur (Vat included) +"
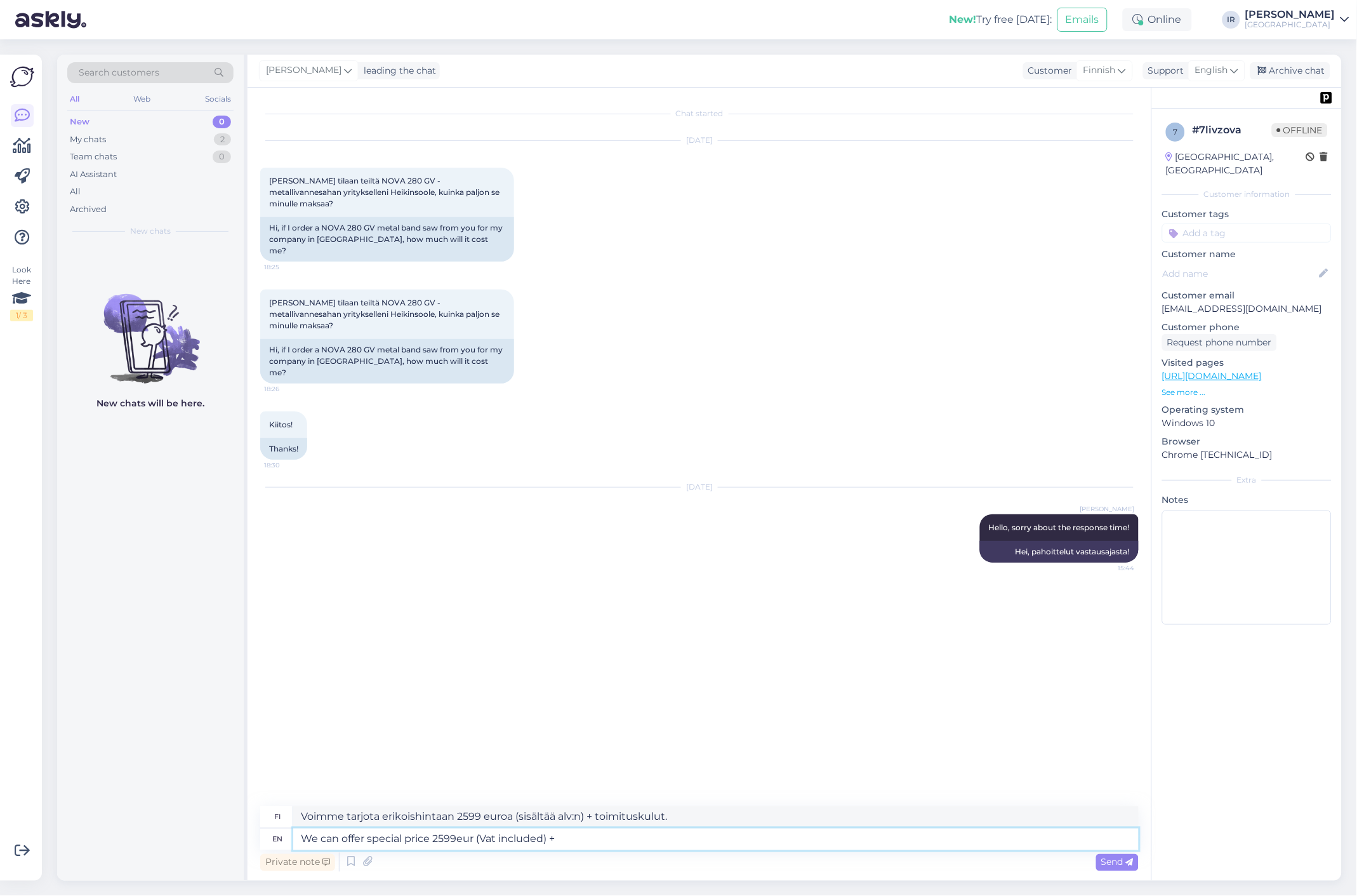
type textarea "Voimme tarjota erikoishintaan 2599 euroa (sisältää alv:n) +"
type textarea "We can offer special price 2599eur (Vat included)"
type textarea "Voimme tarjota erikoishintaan 2599 euroa (sisältää alv:n)"
type textarea "We can offer special price 2599eur (Vat included) ja"
type textarea "Voimme tarjota erikoishintaan 2599 euroa (sisältää alv:n) ja"
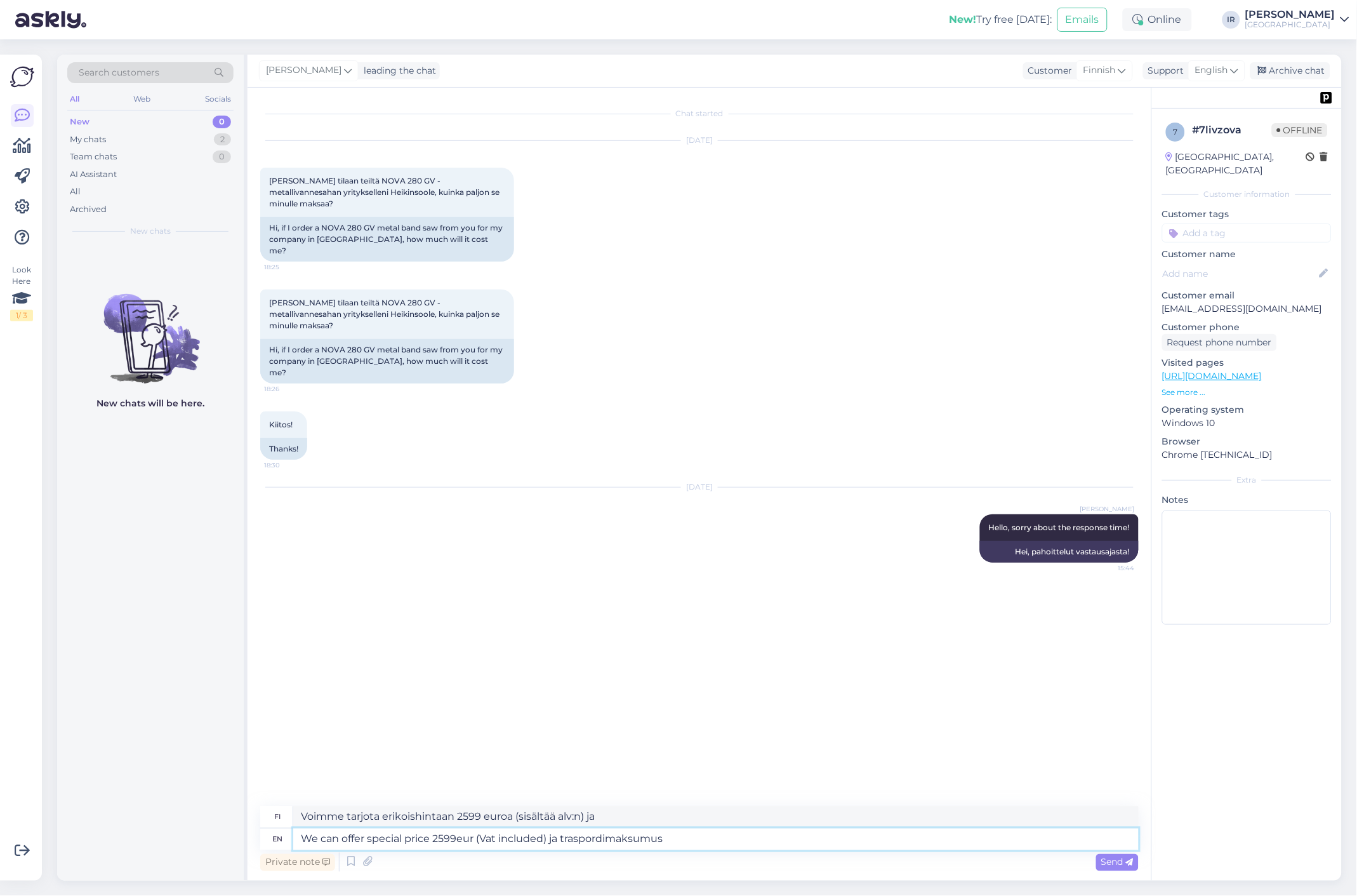
type textarea "We can offer special price 2599eur (Vat included) ja traspordimaksumus s"
type textarea "Voimme tarjota erikoishintaan 2599 euroa (sisältää alv:n) ja kuljetusmaksun."
type textarea "We can offer special price 2599eur (Vat included) ja traspordimaksumus samuti h"
type textarea "Voimme tarjota erikoishintaan 2599eur (sisältää alv) ja kuljetusmaksun samoin"
type textarea "We can offer special price 2599eur (Vat included) ja traspordimaksumus samuti h…"
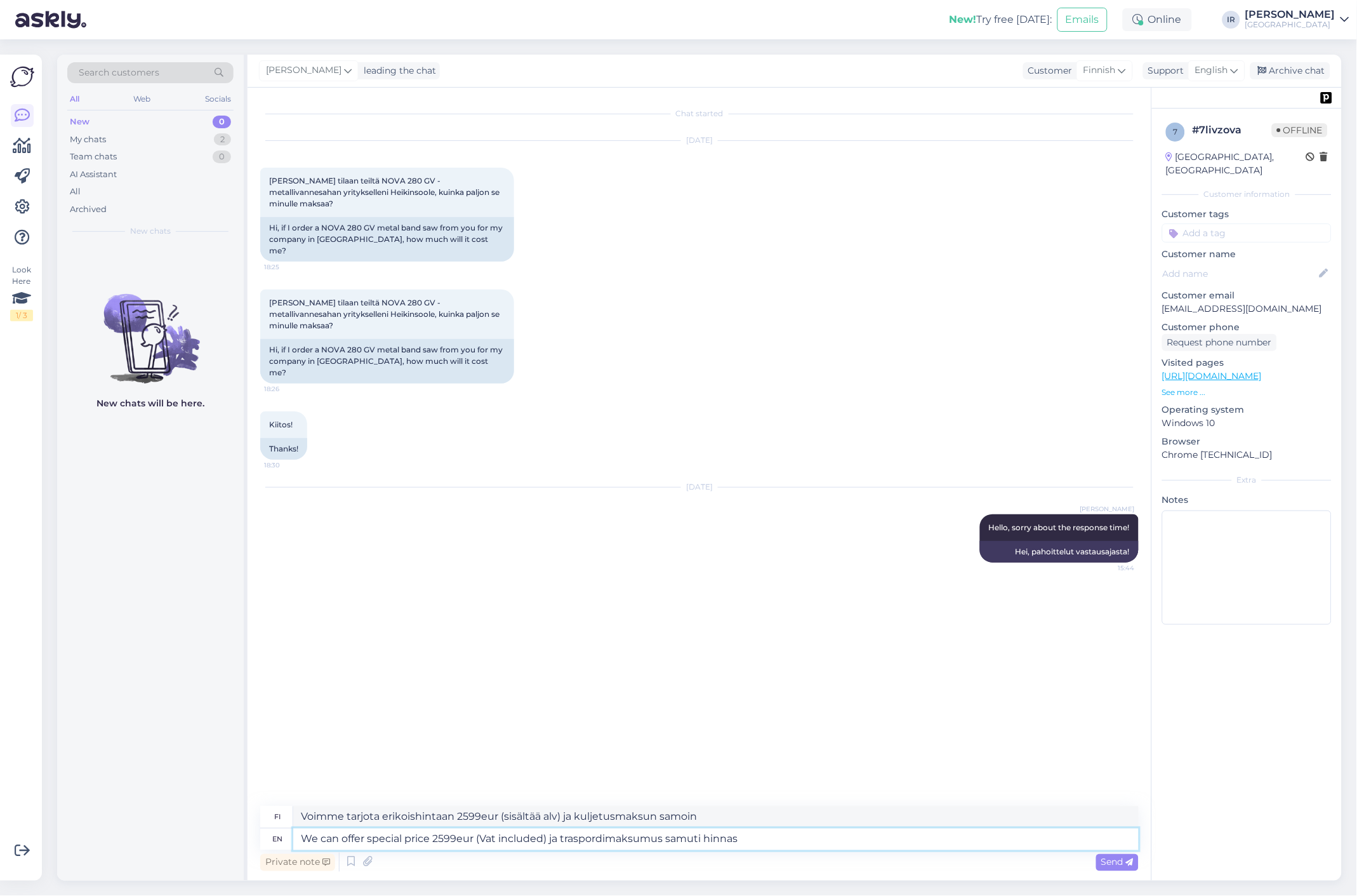
type textarea "Voimme tarjota erikoishintaan 2599eur (sis. alv) ja kuljetusmaksun [PERSON_NAME…"
type textarea "We can offer special price 2599eur (Vat included) ja traspordimaksumus samuti"
type textarea "Voimme tarjota erikoishintaan 2599eur (sisältää alv) ja kuljetusmaksun samoin"
type textarea "We can offer special price 2599eur (Vat included) ja traspordimaksumus samuti t…"
type textarea "Voimme tarjota erikoishintaan 2599eur (sisältää alv) ja kuljetusmaksun [PERSON_…"
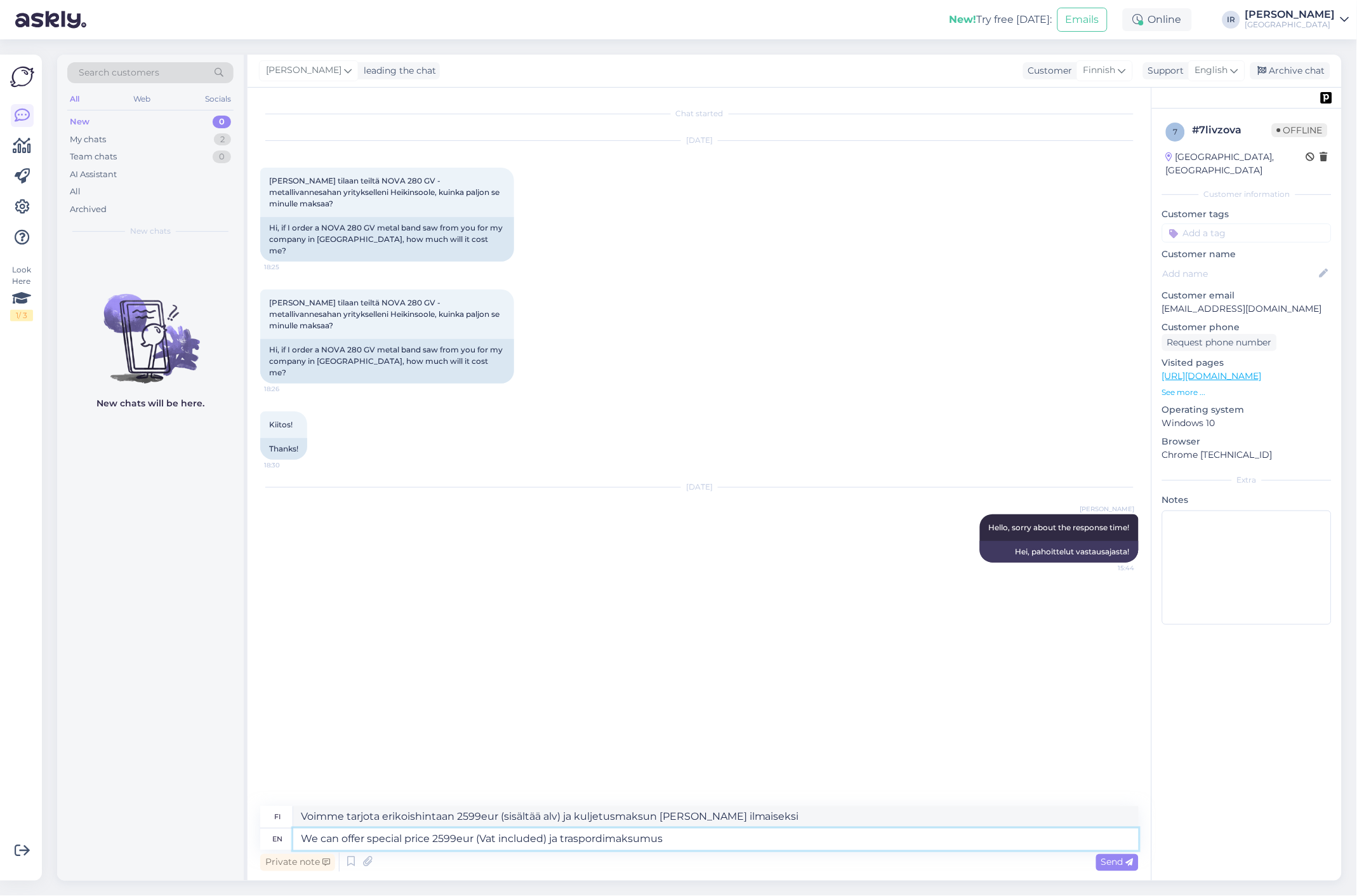
type textarea "We can offer special price 2599eur (Vat included) ja traspordimaksumu"
type textarea "Voimme tarjota erikoishintaan 2599eur (sisältää alv) ja kuljetusmaksun samoin"
type textarea "We can offer special price 2599eur (Vat included) ja traspordi"
type textarea "Voimme tarjota erikoishintaan 2599 euroa (sisältää alv:n) ja kuljetusmaksun."
type textarea "We can offer special price 2599eur (Vat included) ja"
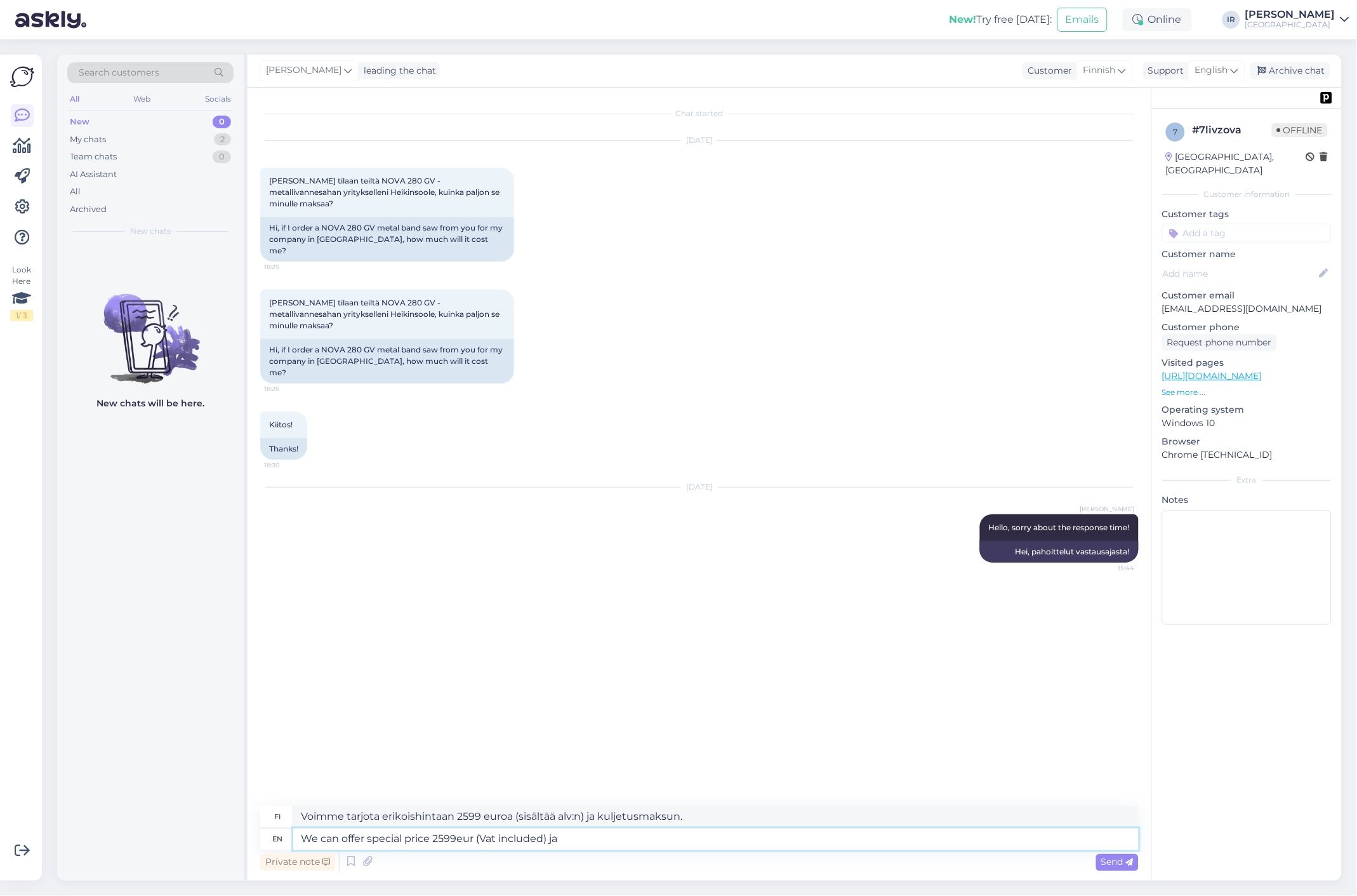
type textarea "Voimme tarjota erikoishintaan 2599 euroa (sisältää alv:n) ja"
type textarea "We can offer special price 2599eur (Vat included) ja tasuta t"
type textarea "Voimme tarjota erikoishintaan 2599 euroa (sisältää alv:n) ja ilmaiseksi"
type textarea "We can offer special price 2599eur (Vat included) ja tasuta transport u"
type textarea "Voimme tarjota erikoishintaan 2599 euroa (sisältää alv:n) ja ilmaisen kuljetuks…"
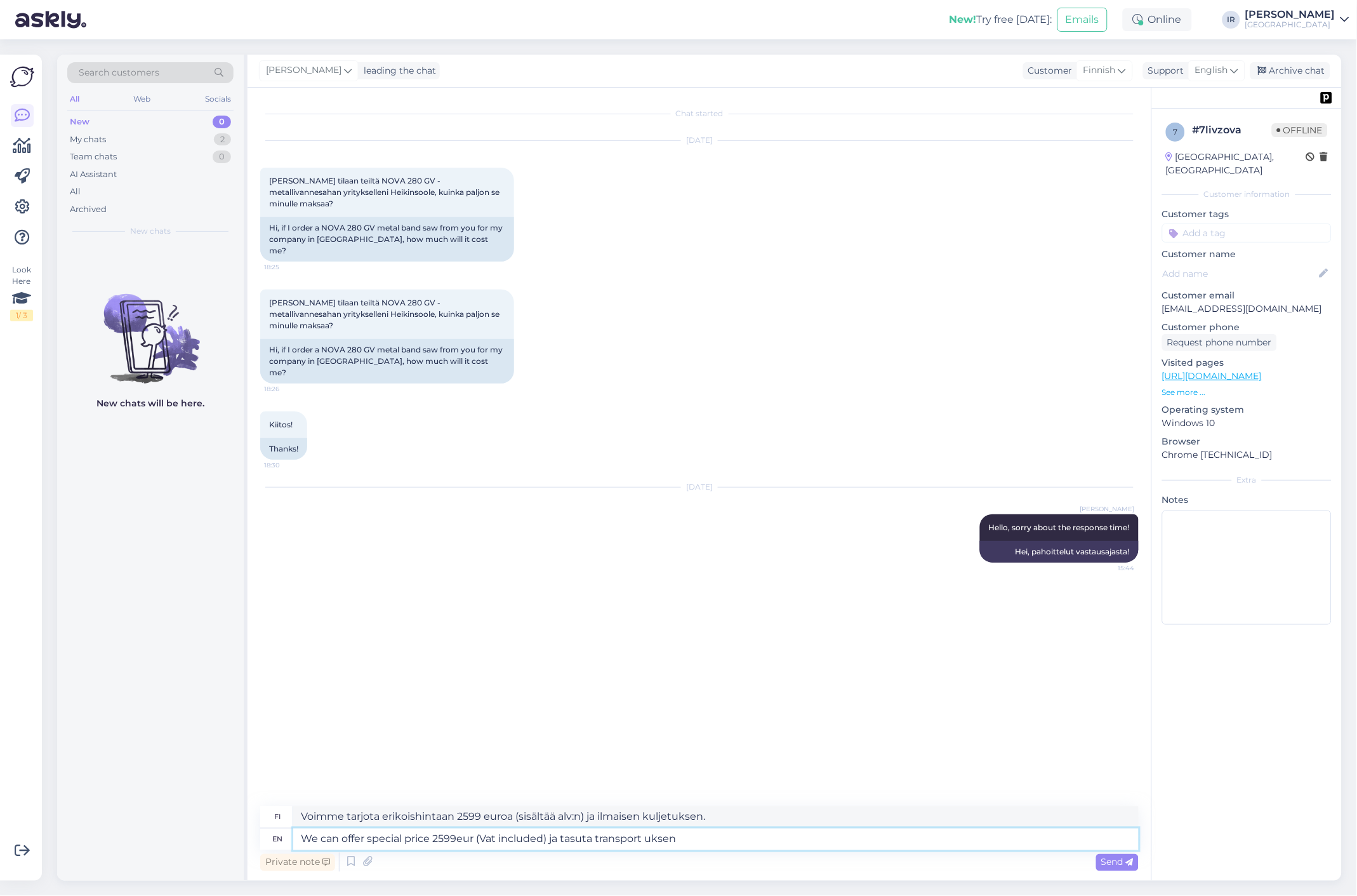
type textarea "We can offer special price 2599eur (Vat included) ja tasuta transport ukseni"
type textarea "Voimme tarjota erikoishintaan 2599eur (sisältää alv) ja ilmaisen kuljetuksen"
type textarea "We can offer special price 2599eur (Vat included) ja tasuta transport ukseni+"
type textarea "Voimme tarjota erikoishintaan 2599eur (sis. alv) ja ilmaisen kuljetuksen ukseni+"
type textarea "We can offer special price 2599eur (Vat included) ja tasuta transport ukseni"
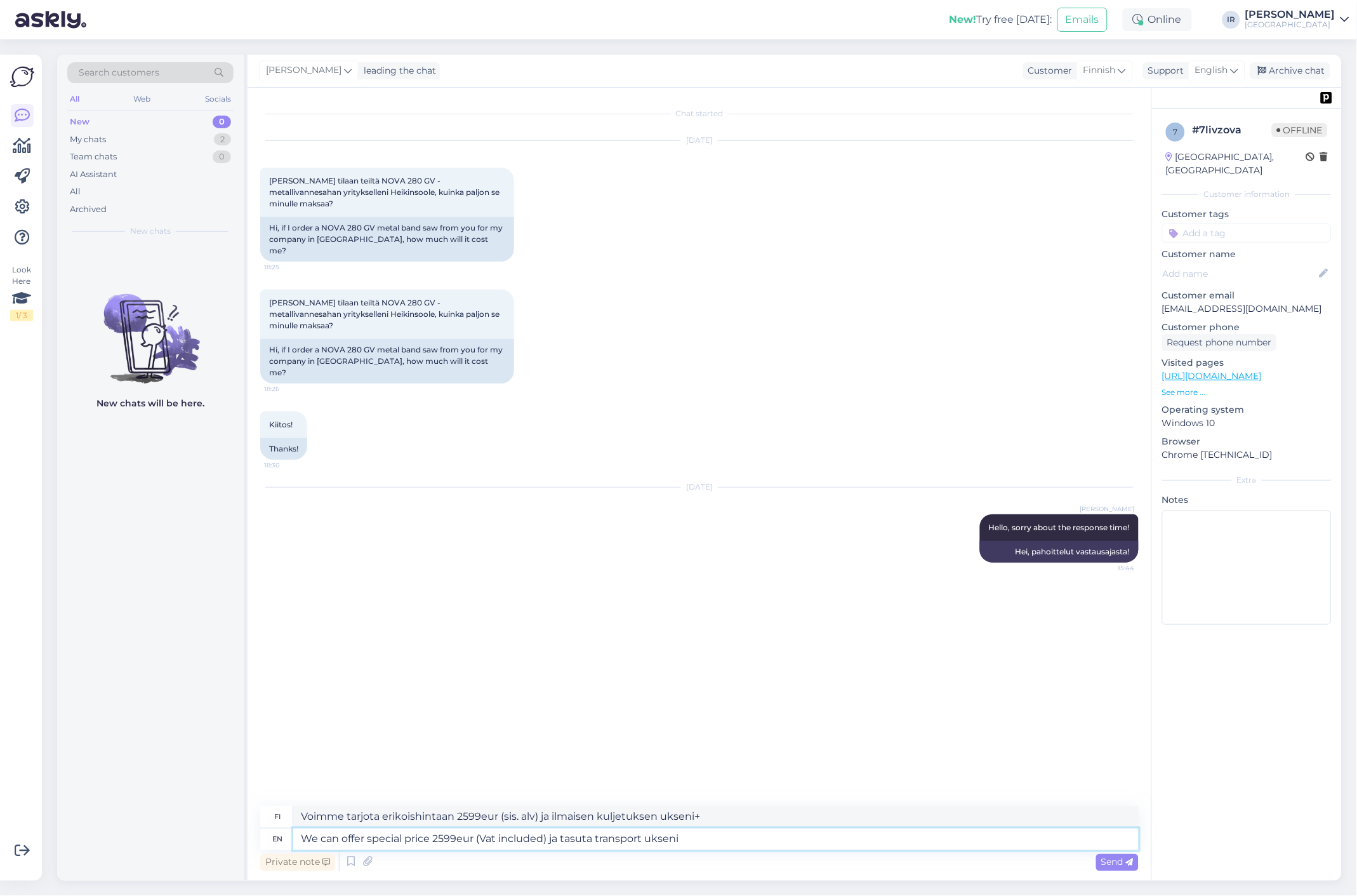
type textarea "Voimme tarjota erikoishintaan 2599eur (sisältää alv) ja ilmaisen kuljetuksen"
type textarea "We can offer special price 2599eur (Vat included) ja tasuta transport ukseni"
click at [1105, 860] on span "Send" at bounding box center [1117, 862] width 32 height 11
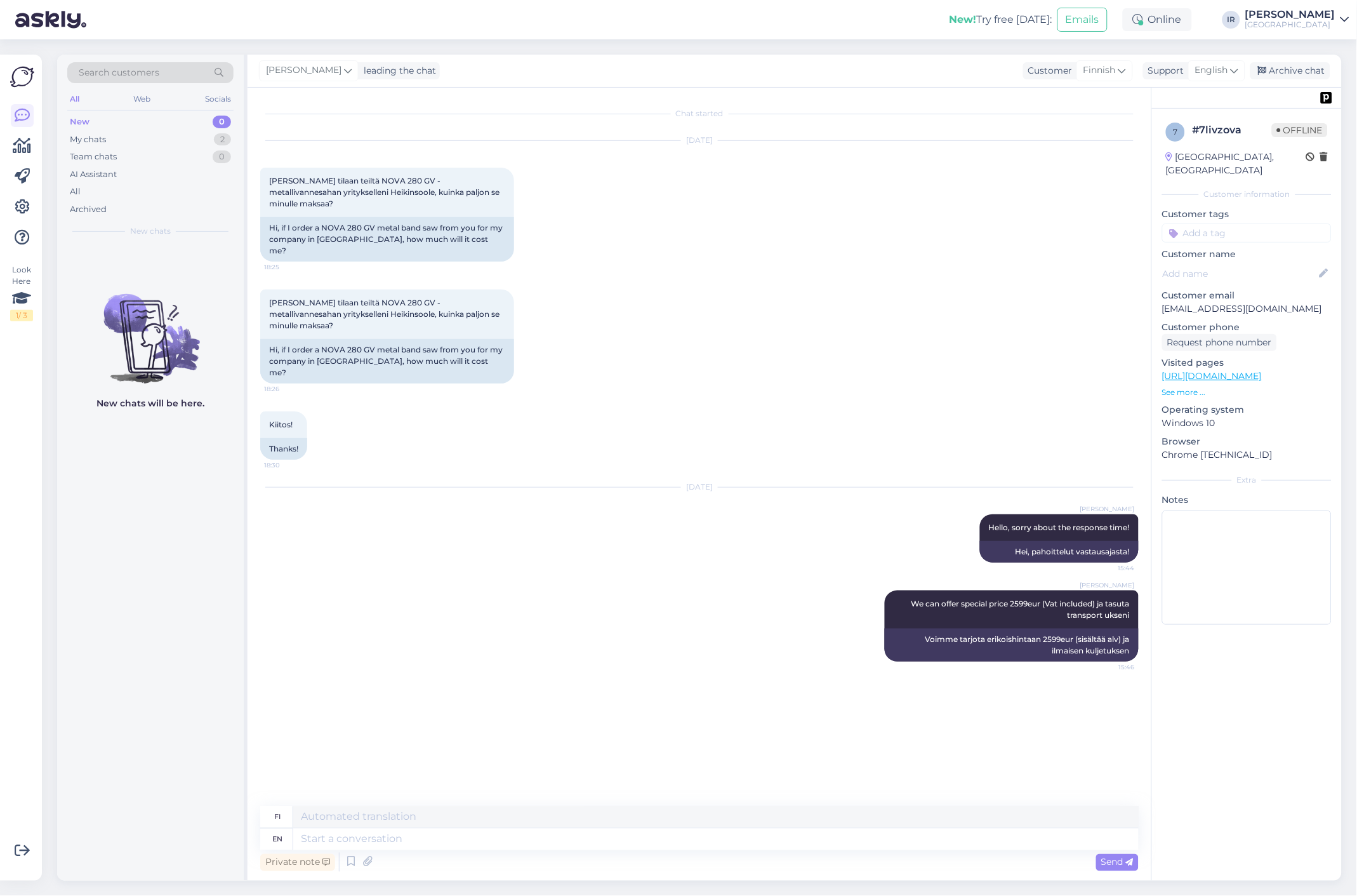
click at [1323, 16] on div "[PERSON_NAME]" at bounding box center [1290, 14] width 90 height 10
